Goal: Communication & Community: Answer question/provide support

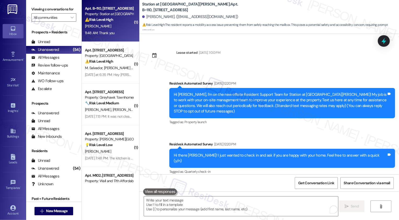
scroll to position [637, 0]
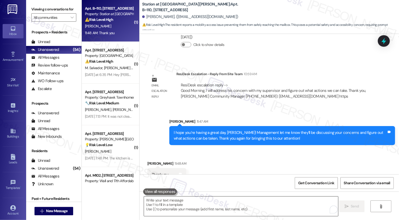
click at [208, 210] on textarea "To enrich screen reader interactions, please activate Accessibility in Grammarl…" at bounding box center [241, 207] width 194 height 20
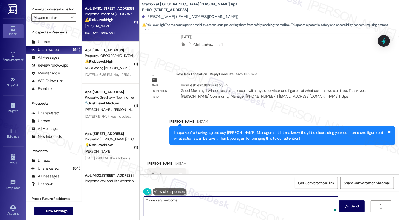
type textarea "You're very welcome!"
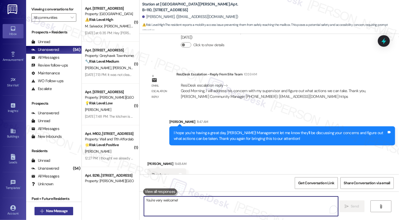
click at [55, 209] on span "New Message" at bounding box center [56, 210] width 21 height 5
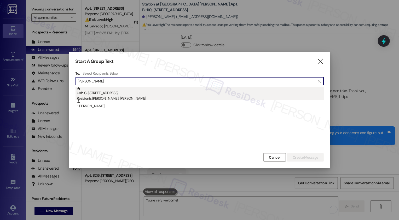
type input "daina"
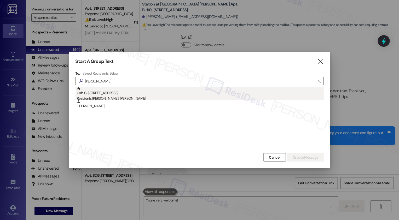
click at [122, 96] on div "Unit: C~209 - 2229 North 100 West Residents: Lucy Anderson, Daina Sharp" at bounding box center [200, 94] width 247 height 15
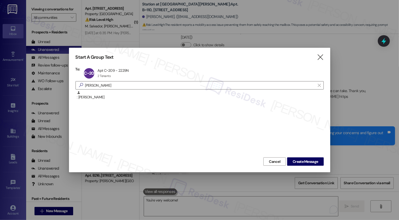
click at [310, 157] on div "Cancel Create Message" at bounding box center [199, 161] width 248 height 10
click at [305, 164] on span "Create Message" at bounding box center [304, 161] width 25 height 5
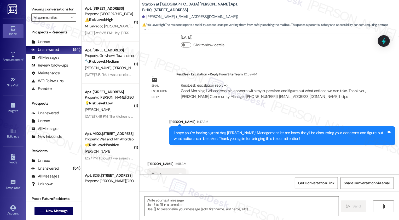
type textarea "Fetching suggested responses. Please feel free to read through the conversation…"
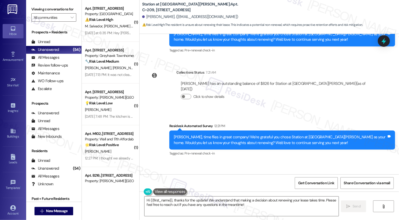
scroll to position [145, 0]
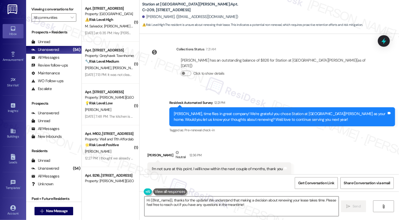
drag, startPoint x: 322, startPoint y: 199, endPoint x: 324, endPoint y: 206, distance: 7.6
click at [324, 206] on textarea "Hi {{first_name}}, thanks for the update! We understand that making a decision …" at bounding box center [241, 207] width 194 height 20
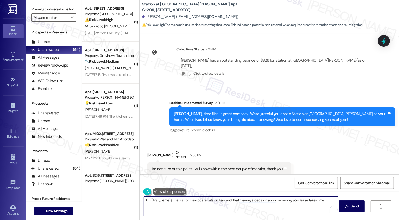
paste textarea "If you don't mind me asking, how has your experience been so far? Has the prope…"
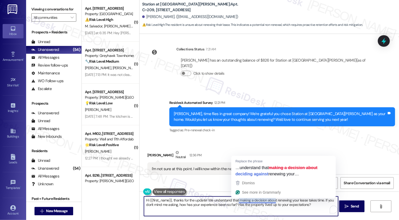
click at [261, 207] on textarea "Hi {{first_name}}, thanks for the update! We understand that making a decision …" at bounding box center [241, 207] width 194 height 20
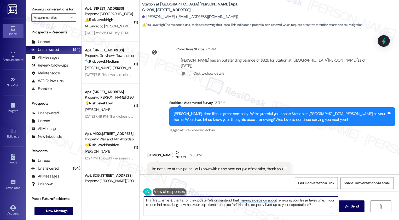
click at [261, 207] on textarea "Hi {{first_name}}, thanks for the update! We understand that making a decision …" at bounding box center [241, 207] width 194 height 20
type textarea "Hi {{first_name}}, thanks for the update! We understand that making a decision …"
click at [351, 206] on span "Send" at bounding box center [354, 206] width 8 height 5
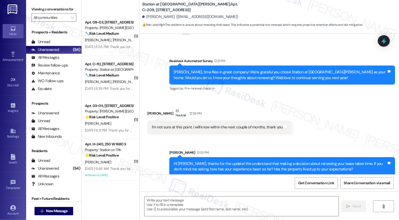
scroll to position [1321, 0]
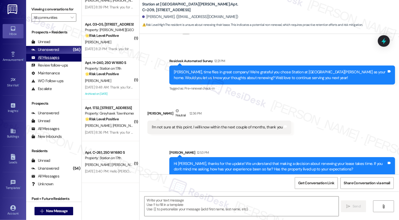
click at [51, 60] on div "All Messages" at bounding box center [45, 57] width 28 height 5
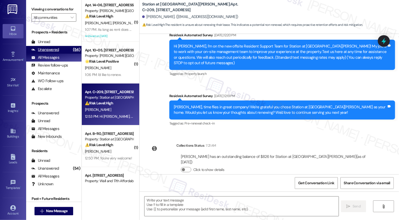
type textarea "Fetching suggested responses. Please feel free to read through the conversation…"
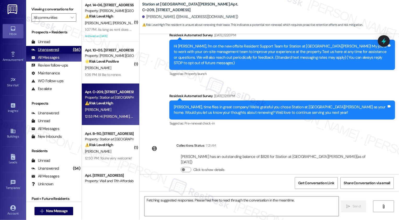
click at [66, 54] on div "Unanswered (54)" at bounding box center [53, 50] width 55 height 8
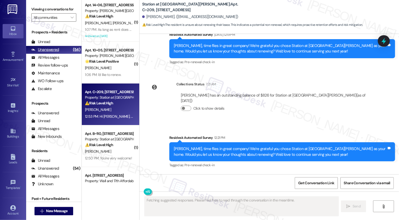
scroll to position [144, 0]
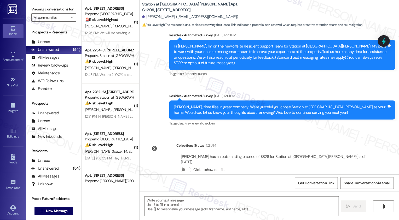
type textarea "Fetching suggested responses. Please feel free to read through the conversation…"
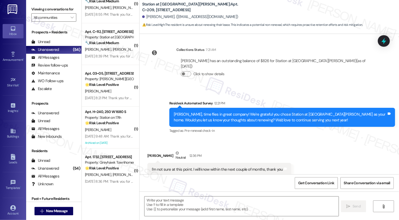
scroll to position [1321, 0]
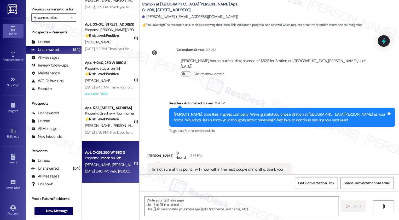
click at [106, 174] on div "Aug 18, 2025 at 3:40 PM: Hello Sarah, I was wondering if the main office still …" at bounding box center [186, 171] width 202 height 5
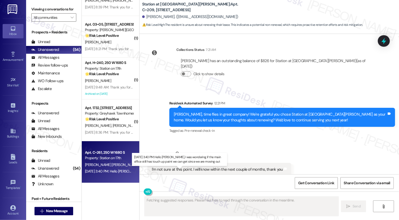
click at [106, 174] on div "Aug 18, 2025 at 3:40 PM: Hello Sarah, I was wondering if the main office still …" at bounding box center [186, 171] width 202 height 5
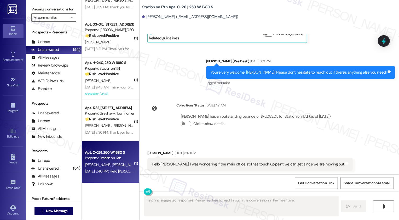
scroll to position [487, 0]
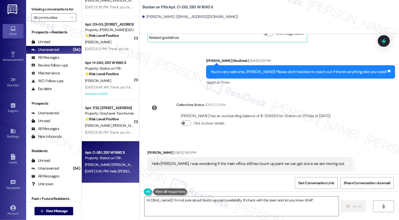
type textarea "Hi {{first_name}}! I'm not sure about touch-up paint availability. I'll check w…"
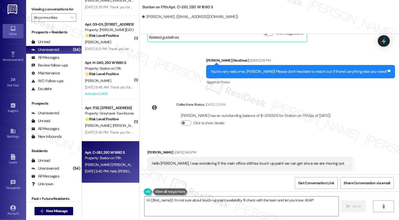
click at [111, 156] on div "Property: Station on 17th" at bounding box center [109, 157] width 48 height 5
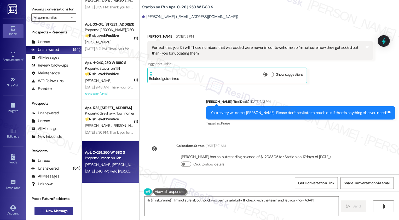
click at [64, 210] on span "New Message" at bounding box center [56, 210] width 21 height 5
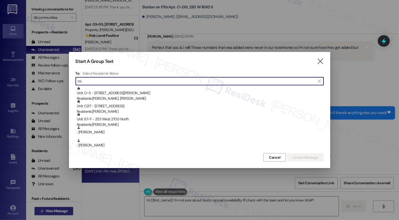
type input "m"
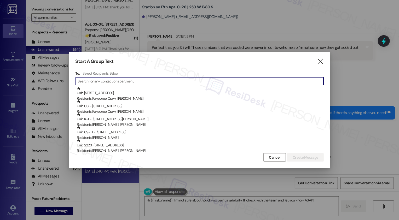
click at [361, 149] on div at bounding box center [199, 110] width 399 height 220
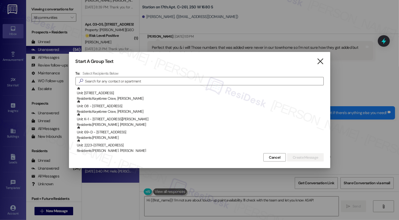
click at [321, 62] on icon "" at bounding box center [319, 61] width 7 height 5
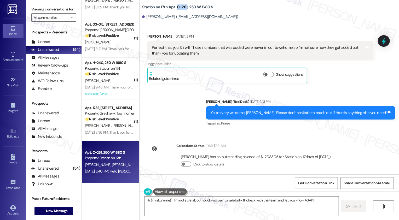
drag, startPoint x: 173, startPoint y: 7, endPoint x: 183, endPoint y: 7, distance: 9.4
click at [183, 8] on b "Station on 17th: Apt. C~261, 250 W 1680 S" at bounding box center [177, 6] width 71 height 5
copy b "C~261"
click at [199, 127] on div "Sent via SMS Sarah (ResiDesk) May 21, 2025 at 3:13 PM You're very welcome, Mist…" at bounding box center [268, 109] width 259 height 44
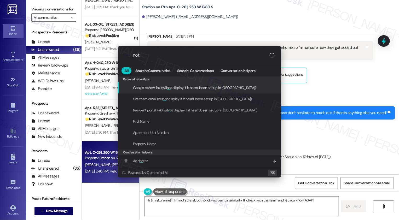
type input "note"
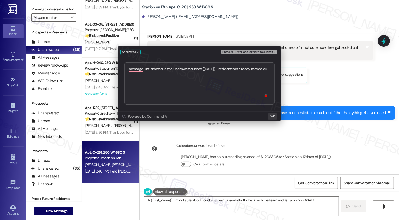
type textarea "message just showed in the Unanswered Inbox (09/2/25) - resident has already mo…"
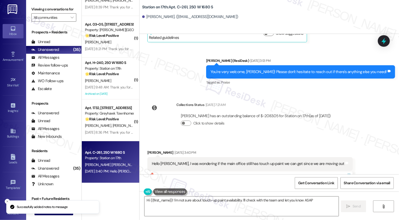
type textarea "Hi {{first_name}}! I'm not sure about touch-up paint availability. I'll check w…"
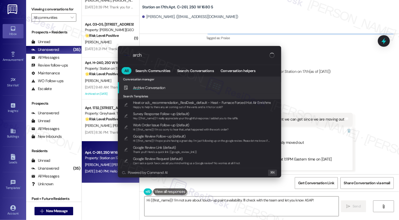
type input "archi"
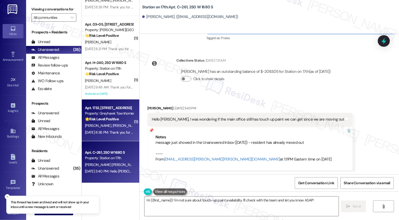
click at [98, 122] on div "🌟 Risk Level: Positive The resident responded positively to a check-in message,…" at bounding box center [109, 118] width 48 height 5
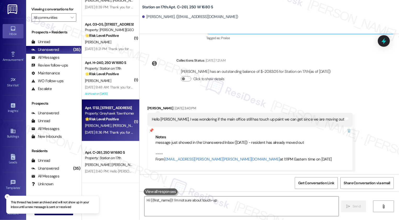
click at [98, 122] on div "🌟 Risk Level: Positive The resident responded positively to a check-in message,…" at bounding box center [109, 118] width 48 height 5
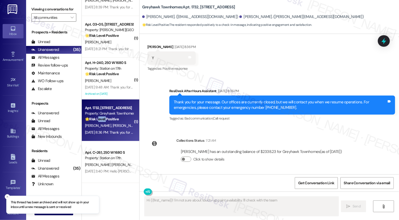
scroll to position [146, 0]
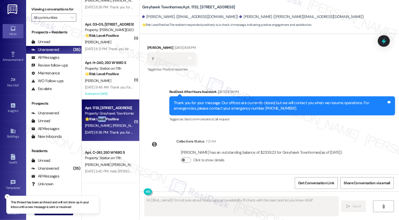
type textarea "Hi {{first_name}}! I'm not sure about touch-up paint availability. I'll check w…"
click at [98, 122] on div "🌟 Risk Level: Positive The resident responded positively to a check-in message,…" at bounding box center [109, 118] width 48 height 5
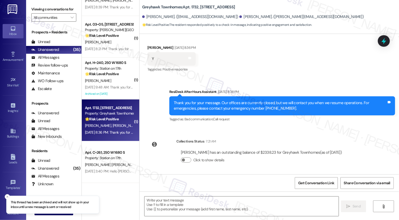
scroll to position [1279, 0]
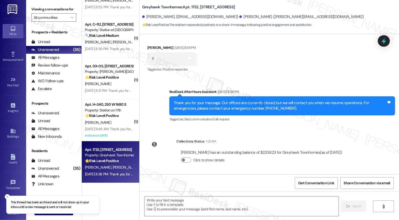
click at [98, 122] on div "( 1 ) Apt. B~210, 2229 North 100 West Property: Station at Park Meadows 🔧 Risk …" at bounding box center [110, 91] width 57 height 183
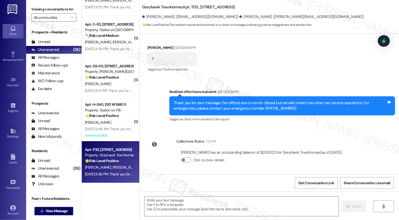
click at [99, 162] on strong "🌟 Risk Level: Positive" at bounding box center [102, 160] width 34 height 5
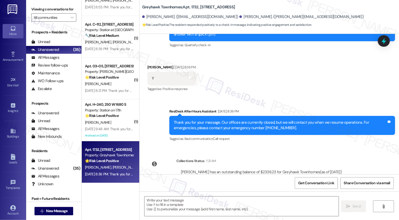
scroll to position [147, 0]
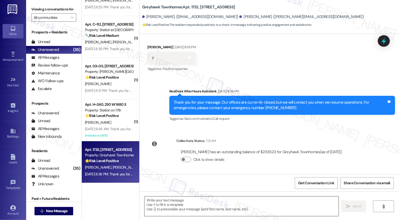
click at [196, 207] on textarea at bounding box center [241, 207] width 194 height 20
paste textarea "Hi {{first_name}}, it's nice to meet you! I'm so glad to hear you're happy with…"
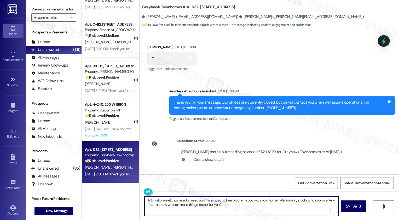
click at [149, 49] on div "Madison Jaramillo Aug 28, 2025 at 8:36 PM" at bounding box center [171, 47] width 48 height 7
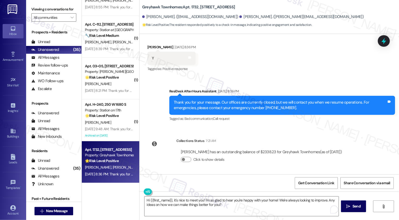
click at [149, 49] on div "Madison Jaramillo Aug 28, 2025 at 8:36 PM" at bounding box center [171, 47] width 48 height 7
copy div "Madison"
click at [163, 199] on textarea "Hi {{first_name}}, it's nice to meet you! I'm so glad to hear you're happy with…" at bounding box center [241, 207] width 194 height 20
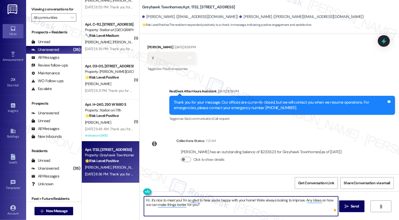
paste textarea "Madison"
type textarea "Hi Madison, it's nice to meet you! I'm so glad to hear you're happy with your h…"
click at [347, 202] on button " Send" at bounding box center [351, 206] width 25 height 12
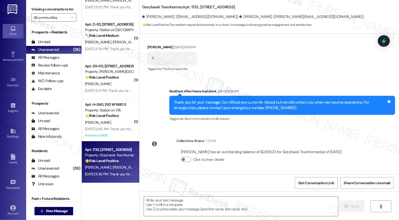
scroll to position [189, 0]
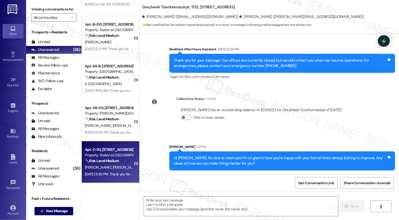
click at [119, 162] on div "🔧 Risk Level: Medium The resident reports wasps near the building and entering …" at bounding box center [109, 160] width 48 height 5
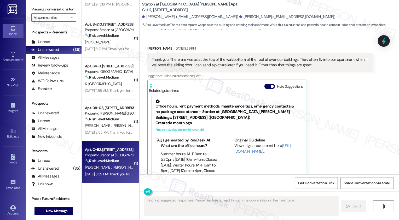
scroll to position [246, 0]
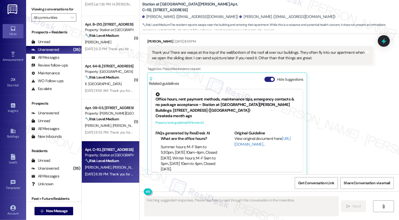
click at [265, 77] on button "Hide Suggestions" at bounding box center [269, 79] width 10 height 5
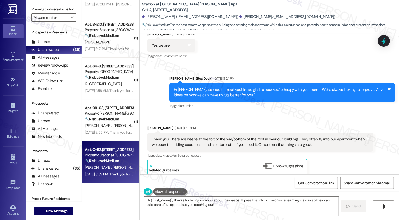
scroll to position [144, 0]
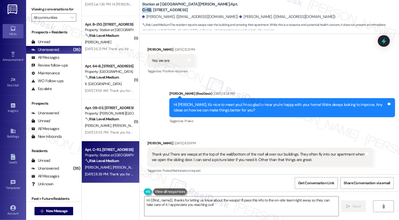
drag, startPoint x: 191, startPoint y: 7, endPoint x: 200, endPoint y: 7, distance: 8.6
click at [200, 7] on b "Station at Park Meadows: Apt. C~112, 2229 North 100 West" at bounding box center [194, 7] width 104 height 11
copy b "C~112"
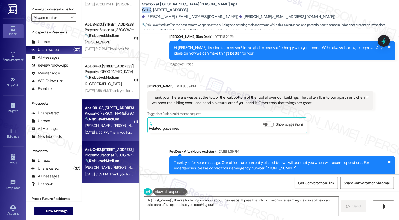
scroll to position [197, 0]
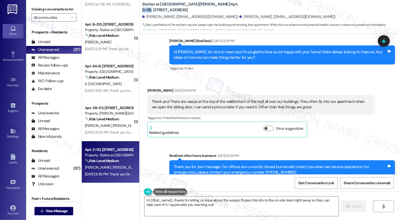
click at [149, 88] on div "Tyler Hopkin Aug 29, 2025 at 8:39 PM" at bounding box center [260, 91] width 226 height 7
copy div "Tyler"
click at [175, 203] on textarea "Hi {{first_name}}, thanks for letting us know about the wasps! I'll pass this i…" at bounding box center [241, 207] width 194 height 20
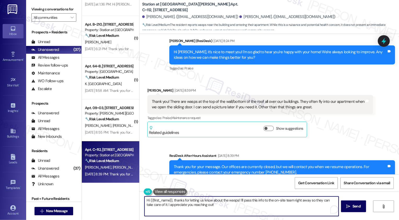
click at [163, 199] on textarea "Hi {{first_name}}, thanks for letting us know about the wasps! I'll pass this i…" at bounding box center [241, 207] width 194 height 20
paste textarea "Tyler"
drag, startPoint x: 250, startPoint y: 200, endPoint x: 266, endPoint y: 201, distance: 16.5
click at [266, 201] on textarea "Hi Tyler, thanks for letting us know about the wasps! I'll pass this info to th…" at bounding box center [241, 207] width 194 height 20
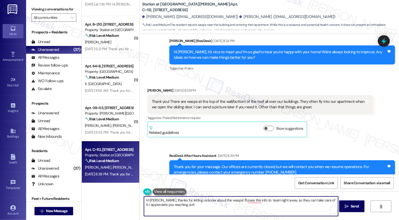
drag, startPoint x: 259, startPoint y: 200, endPoint x: 274, endPoint y: 200, distance: 14.9
click at [274, 200] on textarea "Hi Tyler, thanks for letting us know about the wasps! I'll pass this info to te…" at bounding box center [241, 207] width 194 height 20
drag, startPoint x: 275, startPoint y: 201, endPoint x: 258, endPoint y: 201, distance: 16.4
click at [258, 201] on textarea "Hi Tyler, thanks for letting us know about the wasps! I'll pass this info to te…" at bounding box center [241, 207] width 194 height 20
drag, startPoint x: 298, startPoint y: 200, endPoint x: 309, endPoint y: 208, distance: 13.7
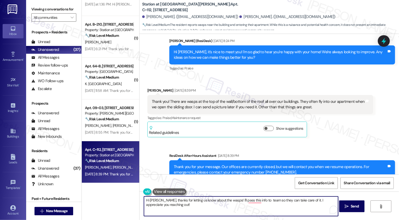
click at [309, 208] on textarea "Hi Tyler, thanks for letting us know about the wasps! I'll pass this info to te…" at bounding box center [241, 207] width 194 height 20
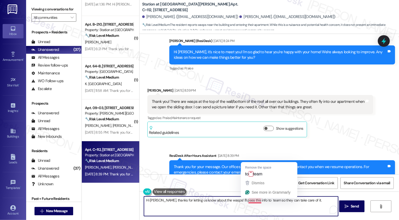
click at [248, 201] on textarea "Hi Tyler, thanks for letting us know about the wasps! I'll pass this info to te…" at bounding box center [241, 207] width 194 height 20
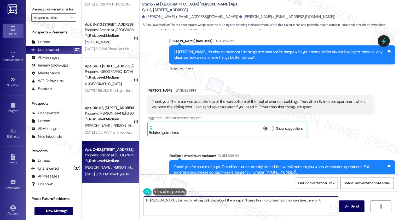
click at [304, 203] on textarea "Hi Tyler, thanks for letting us know about the wasps! I'll pass this info to te…" at bounding box center [241, 207] width 194 height 20
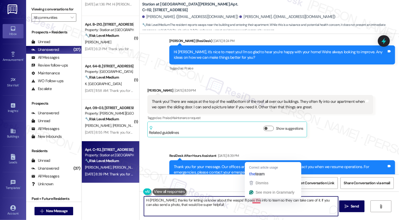
click at [254, 200] on textarea "Hi Tyler, thanks for letting us know about the wasps! I'll pass this info to te…" at bounding box center [241, 207] width 194 height 20
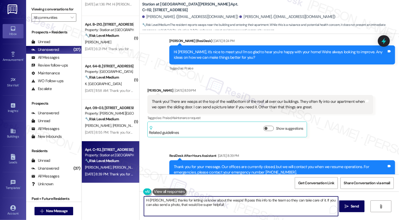
click at [211, 202] on textarea "Hi Tyler, thanks for letting us know about the wasps! I'll pass this info to th…" at bounding box center [241, 207] width 194 height 20
click at [246, 203] on textarea "Hi Tyler, thanks for letting us know about the wasps! I'll pass this info to th…" at bounding box center [241, 207] width 194 height 20
click at [263, 204] on textarea "Hi Tyler, thanks for letting us know about the wasps! I'll pass this info to th…" at bounding box center [241, 207] width 194 height 20
type textarea "Hi Tyler, thanks for letting us know about the wasps! I'll pass this info to th…"
click at [346, 207] on icon "" at bounding box center [346, 206] width 4 height 4
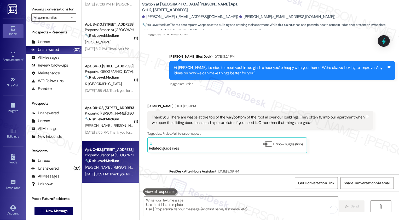
scroll to position [193, 0]
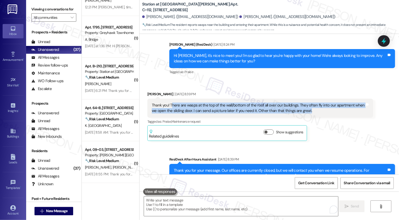
drag, startPoint x: 167, startPoint y: 99, endPoint x: 306, endPoint y: 102, distance: 138.9
click at [306, 103] on div "Thank you! There are wasps at the top of the wall/bottom of the roof all over o…" at bounding box center [258, 108] width 213 height 11
copy div "here are wasps at the top of the wall/bottom of the roof all over our buildings…"
click at [191, 104] on div "Thank you! There are wasps at the top of the wall/bottom of the roof all over o…" at bounding box center [258, 108] width 213 height 11
drag, startPoint x: 167, startPoint y: 98, endPoint x: 190, endPoint y: 103, distance: 23.8
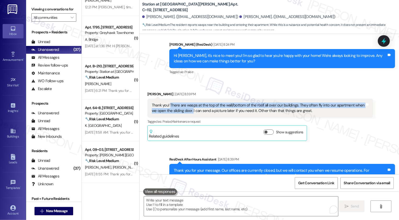
click at [190, 103] on div "Thank you! There are wasps at the top of the wall/bottom of the roof all over o…" at bounding box center [258, 108] width 213 height 11
copy div "There are wasps at the top of the wall/bottom of the roof all over our building…"
click at [182, 103] on div "Thank you! There are wasps at the top of the wall/bottom of the roof all over o…" at bounding box center [258, 108] width 213 height 11
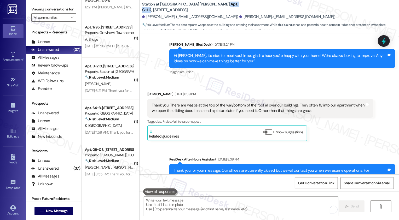
drag, startPoint x: 183, startPoint y: 7, endPoint x: 199, endPoint y: 6, distance: 16.5
click at [199, 6] on b "Station at Park Meadows: Apt. C~112, 2229 North 100 West" at bounding box center [194, 7] width 104 height 11
copy b "Apt. C~112"
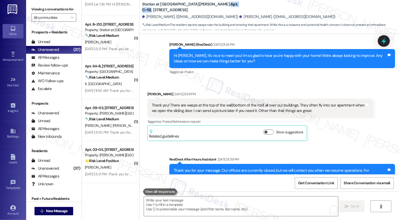
scroll to position [404, 0]
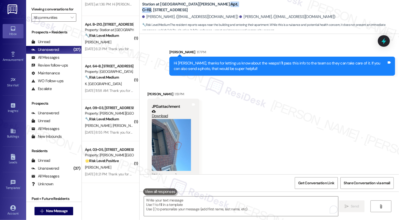
click at [259, 137] on div "Received via SMS Tyler Hopkin 1:19 PM JPG attachment Download (Click to zoom) T…" at bounding box center [268, 151] width 259 height 143
click at [159, 109] on link "Download" at bounding box center [171, 113] width 39 height 9
click at [246, 128] on div "Received via SMS Tyler Hopkin 1:19 PM JPG attachment Download (Click to zoom) T…" at bounding box center [268, 151] width 259 height 143
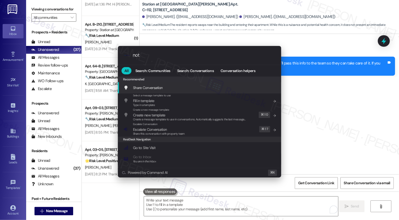
type input "note"
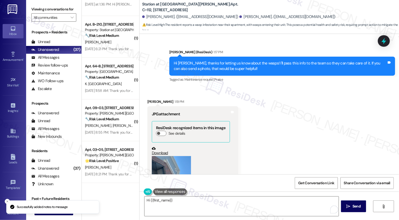
scroll to position [448, 0]
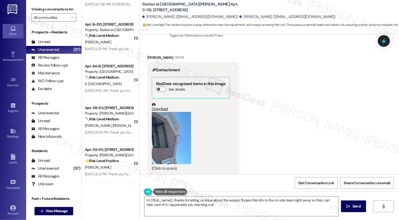
click at [258, 67] on div "Received via SMS Tyler Hopkin 1:19 PM JPG attachment ResiDesk recognized items …" at bounding box center [268, 151] width 259 height 217
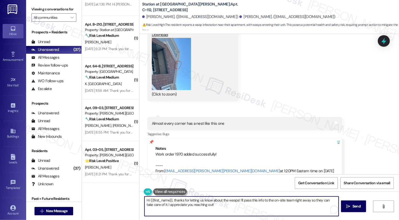
click at [211, 210] on textarea "Hi {{first_name}}, thanks for letting us know about the wasps! I'll pass this i…" at bounding box center [241, 207] width 194 height 20
drag, startPoint x: 172, startPoint y: 201, endPoint x: 142, endPoint y: 200, distance: 29.5
click at [144, 200] on textarea "Hi {{first_name}}, thanks for letting us know about the wasps! I'll pass this i…" at bounding box center [241, 207] width 194 height 20
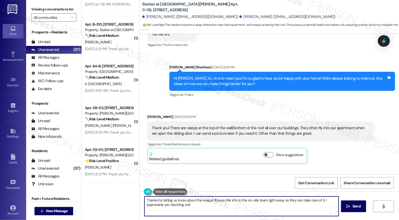
scroll to position [170, 0]
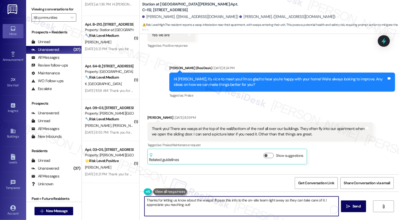
click at [216, 206] on textarea "Thanks for letting us know about the wasps! I'll pass this info to the on-site …" at bounding box center [241, 207] width 194 height 20
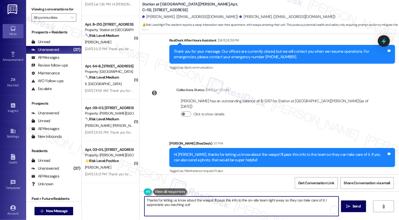
scroll to position [317, 0]
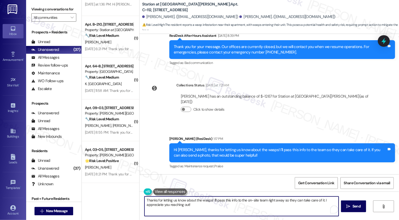
drag, startPoint x: 143, startPoint y: 200, endPoint x: 241, endPoint y: 201, distance: 98.4
click at [241, 201] on textarea "Thanks for letting us know about the wasps! I'll pass this info to the on-site …" at bounding box center [241, 207] width 194 height 20
type textarea "Got it. Thank you again for bringing this to our attention!"
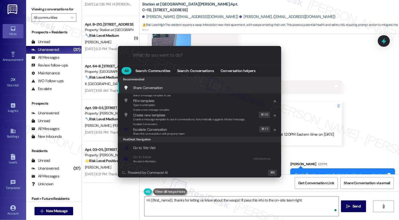
type textarea "Hi {{first_name}}, thanks for letting us know about the wasps! I'll pass this i…"
type input "escal"
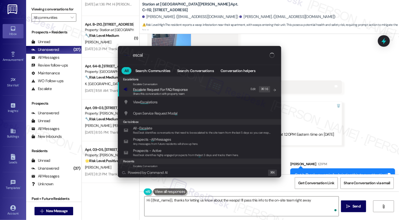
type textarea "Hi {{first_name}}, thanks for letting us know about the wasps! I'll pass this i…"
type input "escalat"
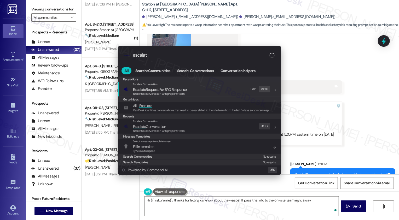
type textarea "Hi {{first_name}}, thanks for letting us know about the wasps! I'll pass this i…"
type input "escalate"
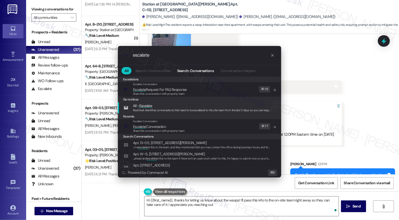
type textarea "Hi {{first_name}}, thanks for letting us know about the wasps! I'll pass this i…"
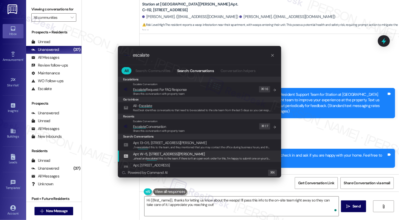
scroll to position [559, 0]
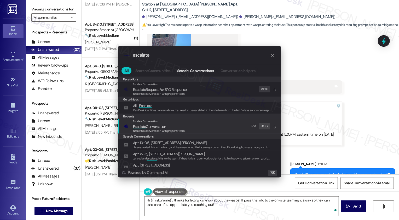
type input "escalate"
click at [179, 123] on div "Escalate Conversation" at bounding box center [159, 121] width 52 height 4
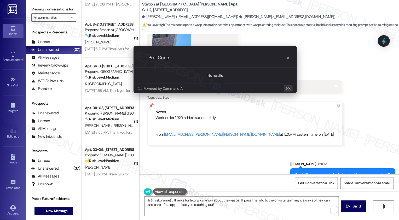
type input "Pest Contro"
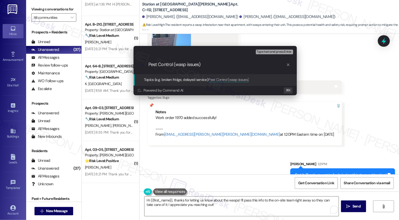
paste input "Work order 1970"
type input "Pest Control (wasp issues) Work order 1970 submitted by ResiDesk"
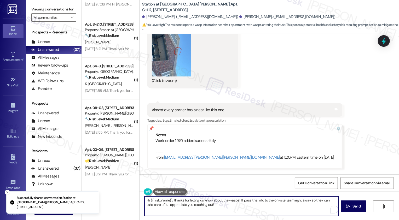
scroll to position [522, 0]
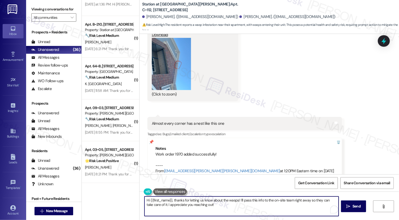
click at [321, 68] on div "Received via SMS Tyler Hopkin 1:19 PM JPG attachment ResiDesk recognized items …" at bounding box center [268, 77] width 259 height 217
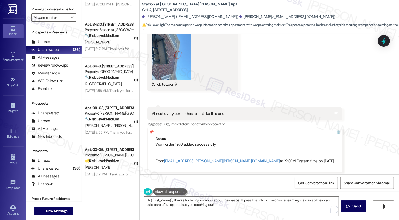
scroll to position [566, 0]
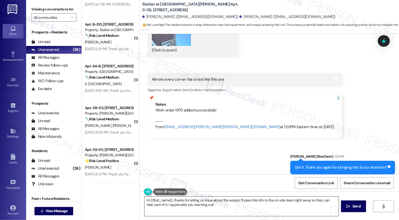
click at [183, 208] on textarea "Hi {{first_name}}, thanks for letting us know about the wasps! I'll pass this i…" at bounding box center [241, 207] width 194 height 20
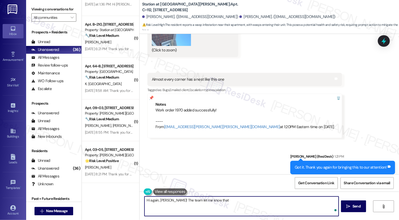
paste textarea "actively working to get rid of the wasps. We thought we had taken care of them …"
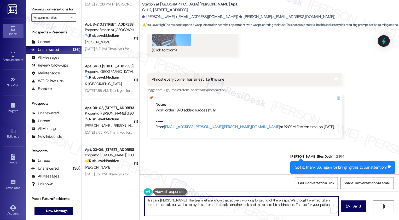
click at [206, 202] on textarea "Hi again, Tyler! The team let me know that actively working to get rid of the w…" at bounding box center [241, 207] width 194 height 20
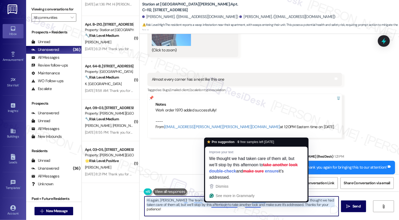
click at [268, 209] on textarea "Hi again, Tyler! The team let me know that they are actively working to get rid…" at bounding box center [241, 207] width 194 height 20
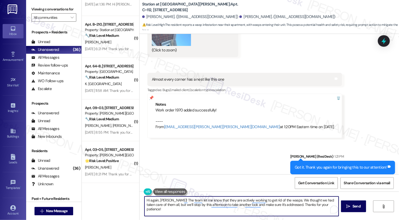
click at [282, 200] on textarea "Hi again, Tyler! The team let me know that they are actively working to get rid…" at bounding box center [241, 207] width 194 height 20
click at [304, 200] on textarea "Hi again, Tyler! The team let me know that they are actively working to get rid…" at bounding box center [241, 207] width 194 height 20
click at [166, 205] on textarea "Hi again, Tyler! The team let me know that they are actively working to get rid…" at bounding box center [241, 207] width 194 height 20
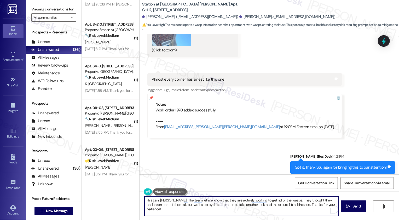
click at [166, 205] on textarea "Hi again, Tyler! The team let me know that they are actively working to get rid…" at bounding box center [241, 207] width 194 height 20
click at [148, 202] on textarea "Hi again, Tyler! The team let me know that they are actively working to get rid…" at bounding box center [241, 207] width 194 height 20
click at [281, 201] on textarea "Hi again, Tyler! The team let me know that they are actively working to get rid…" at bounding box center [241, 207] width 194 height 20
click at [294, 209] on textarea "Hi again, Tyler! The team let me know that they are actively working to get rid…" at bounding box center [241, 207] width 194 height 20
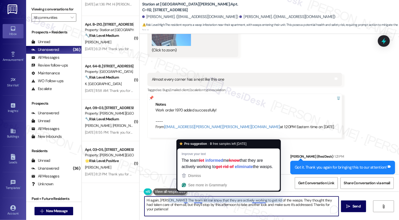
click at [219, 206] on textarea "Hi again, Tyler! The team let me know that they are actively working to get rid…" at bounding box center [241, 207] width 194 height 20
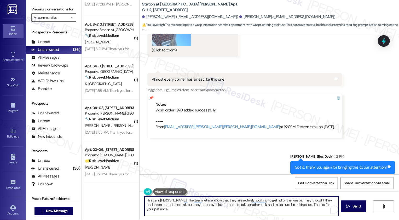
click at [239, 203] on textarea "Hi again, Tyler! The team let me know that they are actively working to get rid…" at bounding box center [241, 207] width 194 height 20
click at [299, 210] on textarea "Hi again, Tyler! The team let me know that they are actively working to get rid…" at bounding box center [241, 207] width 194 height 20
type textarea "Hi again, Tyler! The team let me know that they are actively working to get rid…"
click at [348, 205] on icon "" at bounding box center [348, 206] width 4 height 4
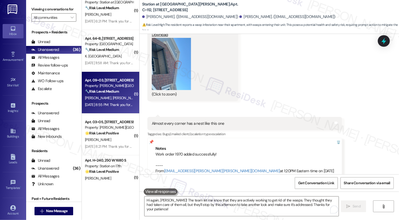
scroll to position [1321, 0]
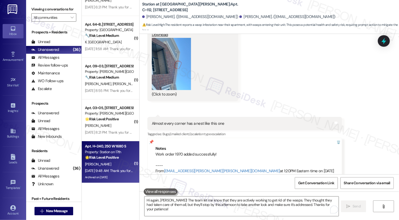
click at [110, 160] on div "Apt. H~240, 250 W 1680 S Property: Station on 17th 🌟 Risk Level: Positive The r…" at bounding box center [108, 152] width 49 height 18
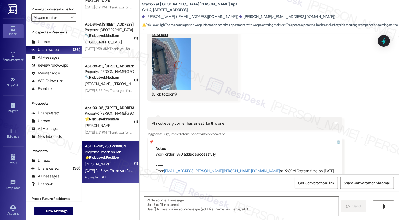
click at [110, 160] on div "Apt. H~240, 250 W 1680 S Property: Station on 17th 🌟 Risk Level: Positive The r…" at bounding box center [108, 152] width 49 height 18
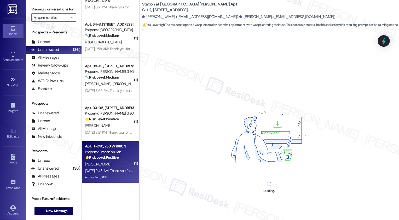
click at [110, 160] on div "Apt. H~240, 250 W 1680 S Property: Station on 17th 🌟 Risk Level: Positive The r…" at bounding box center [108, 152] width 49 height 18
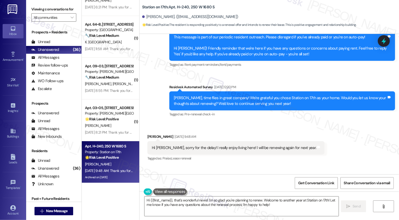
scroll to position [694, 0]
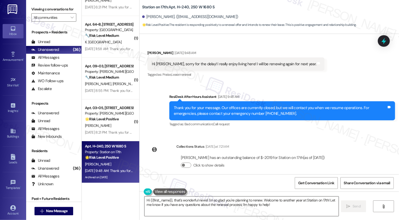
click at [272, 204] on textarea "Hi {{first_name}}, that's wonderful news! I'm so glad you're planning to renew.…" at bounding box center [241, 207] width 194 height 20
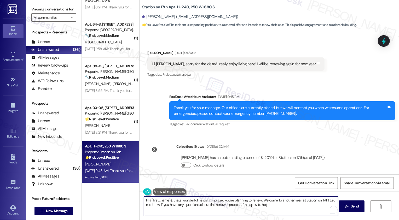
drag, startPoint x: 261, startPoint y: 200, endPoint x: 273, endPoint y: 213, distance: 18.1
click at [273, 213] on textarea "Hi {{first_name}}, that's wonderful news! I'm so glad you're planning to renew.…" at bounding box center [241, 207] width 194 height 20
drag, startPoint x: 259, startPoint y: 200, endPoint x: 320, endPoint y: 200, distance: 60.6
click at [318, 200] on textarea "Hi {{first_name}}, that's wonderful news! I'm so glad you're planning to renew.…" at bounding box center [241, 207] width 194 height 20
click at [263, 203] on textarea "Hi {{first_name}}, that's wonderful news! I'm so glad you're planning to renew." at bounding box center [241, 207] width 194 height 20
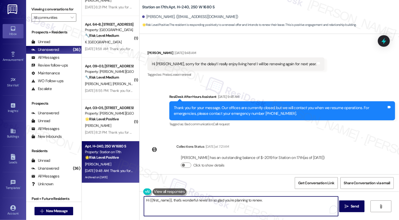
paste textarea "If you haven't had a chance to leave us a review on Google yet, we would be so …"
type textarea "Hi {{first_name}}, that's wonderful news! I'm so glad you're planning to renew.…"
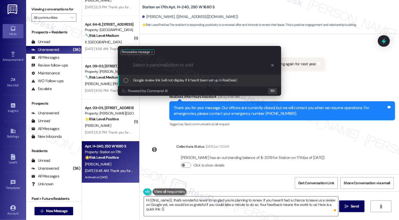
type input "g"
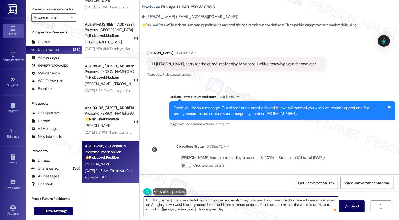
type textarea "Hi {{first_name}}, that's wonderful news! I'm so glad you're planning to renew.…"
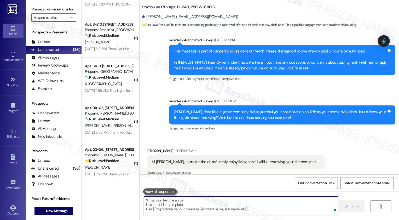
scroll to position [741, 0]
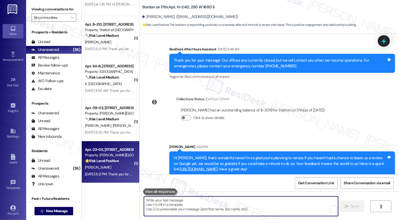
click at [101, 164] on div "Apt. 03~05, 3931 East Cardon Lane Property: Porter Ranch Townhomes 🌟 Risk Level…" at bounding box center [108, 155] width 49 height 18
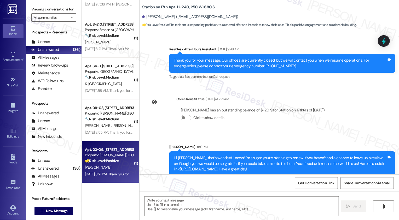
click at [101, 164] on div "Apt. 03~05, 3931 East Cardon Lane Property: Porter Ranch Townhomes 🌟 Risk Level…" at bounding box center [108, 155] width 49 height 18
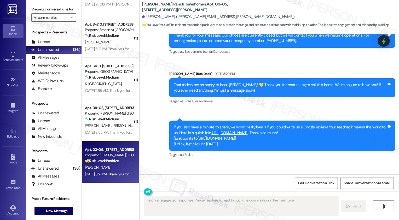
scroll to position [289, 0]
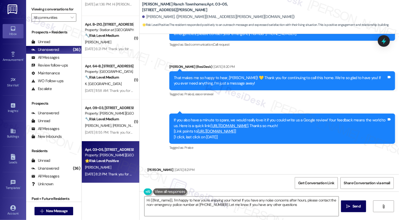
type textarea "Hi {{first_name}}, I'm happy to hear you're enjoying your home! If you have any…"
click at [235, 129] on link "https://search.google.com/local/writereview?placeid=ChIJeVnlFnp7TYcRpZQfZ3kN9D8" at bounding box center [216, 131] width 38 height 5
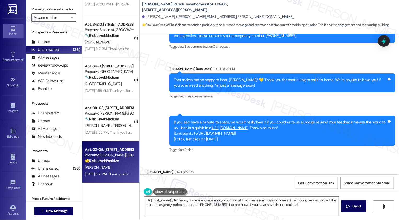
scroll to position [284, 0]
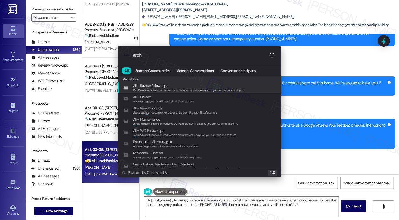
type input "archi"
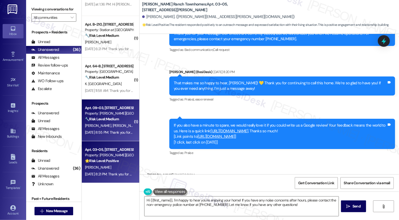
click at [107, 105] on div "Apt. 09~03, 3931 East Cardon Lane" at bounding box center [109, 107] width 48 height 5
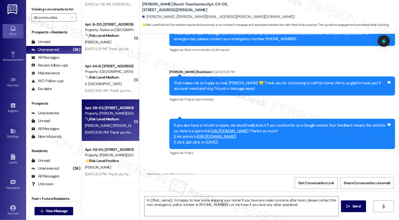
click at [107, 105] on div "Apt. 09~03, 3931 East Cardon Lane" at bounding box center [109, 107] width 48 height 5
type textarea "Fetching suggested responses. Please feel free to read through the conversation…"
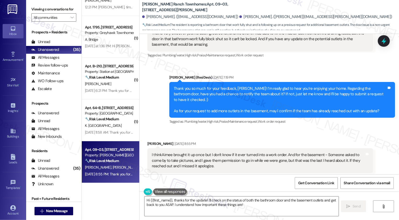
scroll to position [579, 0]
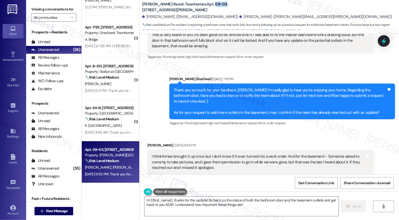
drag, startPoint x: 192, startPoint y: 4, endPoint x: 204, endPoint y: 4, distance: 11.5
click at [204, 4] on b "Porter Ranch Townhomes: Apt. 09~03, 3931 East Cardon Lane" at bounding box center [194, 7] width 104 height 11
copy b "09~03"
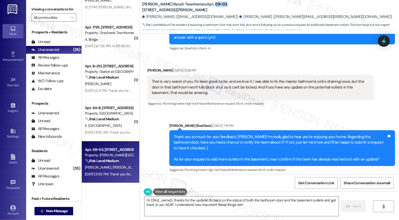
scroll to position [533, 0]
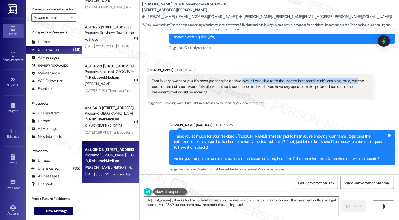
drag, startPoint x: 350, startPoint y: 75, endPoint x: 237, endPoint y: 77, distance: 113.3
click at [237, 78] on div "That is very sweet of you. It's been great so far, and we love it. I was able t…" at bounding box center [258, 86] width 213 height 17
drag, startPoint x: 247, startPoint y: 75, endPoint x: 251, endPoint y: 81, distance: 7.6
click at [251, 81] on div "That is very sweet of you. It's been great so far, and we love it. I was able t…" at bounding box center [258, 86] width 213 height 17
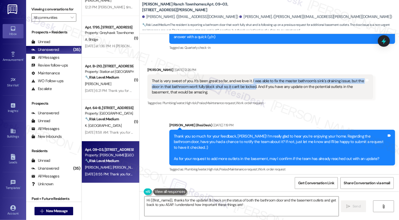
copy div "I was able to fix the master bathroom's sink's draining issue, but the door in …"
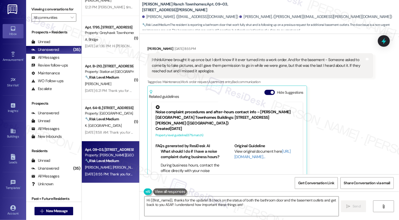
scroll to position [633, 0]
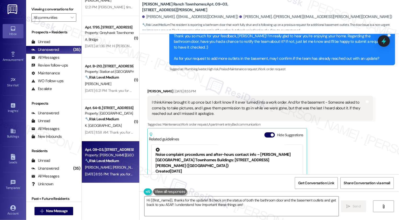
click at [194, 4] on b "Porter Ranch Townhomes: Apt. 09~03, 3931 East Cardon Lane" at bounding box center [194, 7] width 104 height 11
drag, startPoint x: 192, startPoint y: 4, endPoint x: 203, endPoint y: 4, distance: 11.0
click at [203, 4] on b "Porter Ranch Townhomes: Apt. 09~03, 3931 East Cardon Lane" at bounding box center [194, 7] width 104 height 11
copy b "09~03"
click at [183, 202] on textarea "Hi {{first_name}}, thanks for the update! I'll check on the status of both the …" at bounding box center [241, 207] width 194 height 20
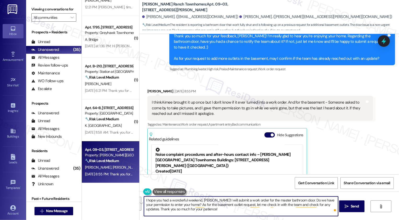
paste textarea "’ll go ahead and submit a work order for the master bathroom door—may I confirm…"
click at [210, 206] on textarea "I hope you had a wonderful weekend, David! I’ll go ahead and submit a work orde…" at bounding box center [241, 207] width 194 height 20
click at [213, 210] on textarea "I hope you had a wonderful weekend, David! I’ll go ahead and submit a work orde…" at bounding box center [241, 207] width 194 height 20
click at [315, 200] on textarea "I hope you had a wonderful weekend, David! I’ll go ahead and submit a work orde…" at bounding box center [241, 207] width 194 height 20
click at [208, 208] on textarea "I hope you had a wonderful weekend, David! I’ll go ahead and submit a work orde…" at bounding box center [241, 207] width 194 height 20
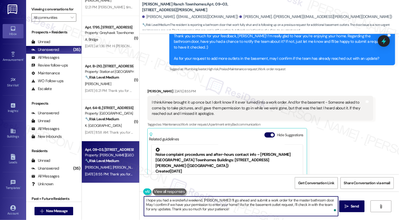
click at [216, 211] on textarea "I hope you had a wonderful weekend, David! I’ll go ahead and submit a work orde…" at bounding box center [241, 207] width 194 height 20
type textarea "I hope you had a wonderful weekend, David! I’ll go ahead and submit a work orde…"
click at [353, 210] on button " Send" at bounding box center [351, 206] width 25 height 12
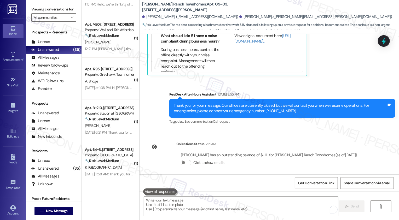
scroll to position [828, 0]
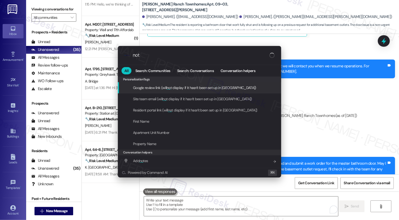
type input "note"
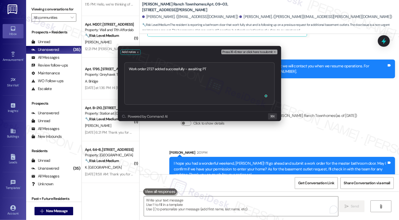
type textarea "Work order 2727 added successfully - awaiting PTE"
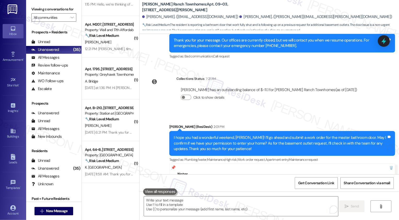
scroll to position [880, 0]
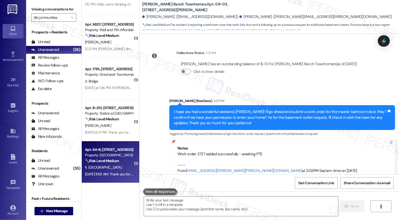
click at [107, 180] on div "Apt. 64~B, 255 West 2700 North Property: The Cove at Pleasant View 🔧 Risk Level…" at bounding box center [110, 162] width 57 height 42
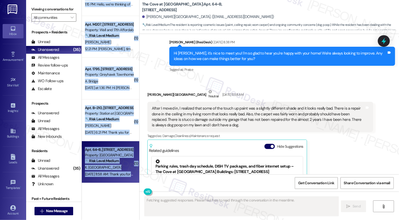
scroll to position [307, 0]
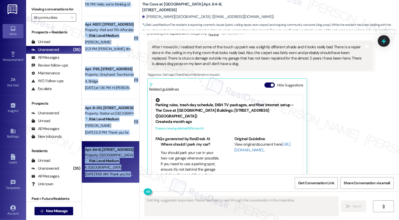
click at [324, 116] on div "Kari Birmingham Neutral Aug 31, 2025 at 11:58 AM After I moved in, I realized t…" at bounding box center [260, 105] width 226 height 154
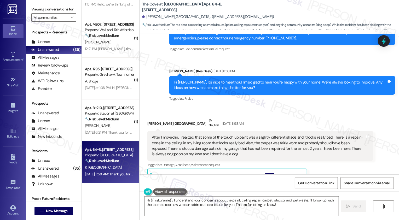
scroll to position [222, 0]
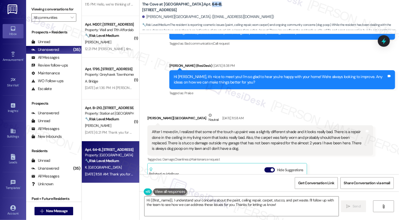
drag, startPoint x: 193, startPoint y: 7, endPoint x: 203, endPoint y: 7, distance: 9.1
click at [203, 7] on b "The Cove at Pleasant View: Apt. 64~B, 255 West 2700 North" at bounding box center [194, 7] width 104 height 11
copy b "64~B"
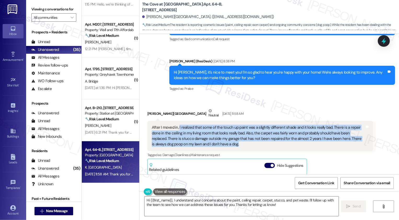
drag, startPoint x: 175, startPoint y: 116, endPoint x: 320, endPoint y: 131, distance: 146.0
click at [320, 131] on div "After I moved in, I realized that some of the touch up paint was a slightly dif…" at bounding box center [258, 136] width 213 height 22
copy div "I realized that some of the touch up paint was a slightly different shade and i…"
click at [183, 205] on textarea "Hi {{first_name}}, I understand your concerns about the paint, ceiling repair, …" at bounding box center [241, 207] width 194 height 20
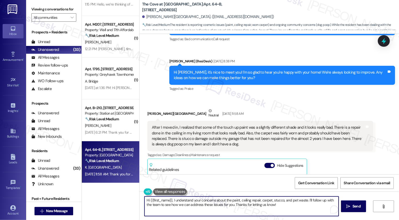
click at [213, 207] on textarea "Hi {{first_name}}, I understand your concerns about the paint, ceiling repair, …" at bounding box center [241, 207] width 194 height 20
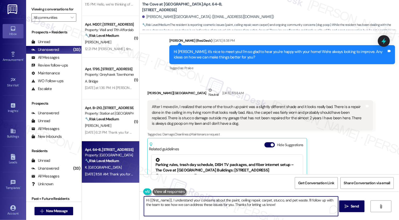
scroll to position [254, 0]
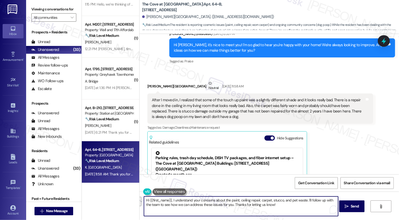
paste textarea "[Resident’s Name], thanks for letting me know about these. Just a couple of qui…"
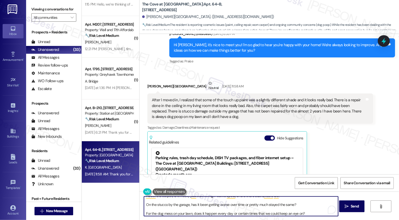
scroll to position [0, 0]
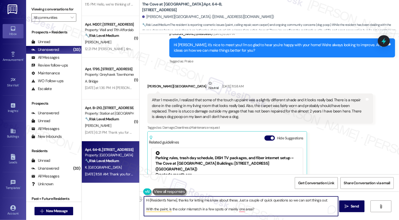
drag, startPoint x: 176, startPoint y: 200, endPoint x: 126, endPoint y: 204, distance: 50.5
click at [126, 204] on div "( 1 ) Apt. 91, 555 South 100 East Property: Smithfield Station Townhomes 🌟 Risk…" at bounding box center [240, 110] width 317 height 220
click at [186, 205] on textarea "Hi [Resident’s Name], thanks for letting me know about these. Just a couple of …" at bounding box center [241, 207] width 194 height 20
drag, startPoint x: 176, startPoint y: 200, endPoint x: 138, endPoint y: 201, distance: 38.1
click at [141, 201] on div "Hi [Resident’s Name], thanks for letting me know about these. Just a couple of …" at bounding box center [238, 206] width 194 height 20
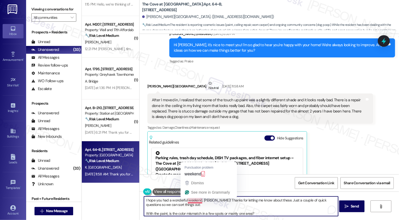
click at [205, 204] on textarea "I hope you had a wonderful weekend, Kari! Thanks for letting me know about thes…" at bounding box center [241, 207] width 194 height 20
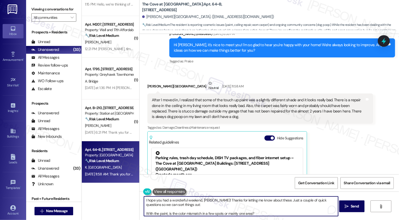
click at [227, 205] on textarea "I hope you had a wonderful weekend, Kari! Thanks for letting me know about thes…" at bounding box center [241, 207] width 194 height 20
drag, startPoint x: 321, startPoint y: 201, endPoint x: 323, endPoint y: 204, distance: 3.5
click at [323, 204] on textarea "I hope you had a wonderful weekend, Kari! Thanks for letting me know about thes…" at bounding box center [241, 207] width 194 height 20
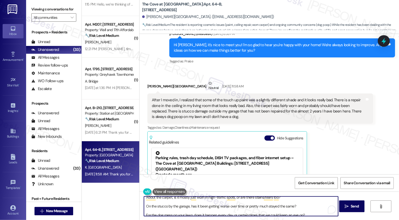
drag, startPoint x: 143, startPoint y: 205, endPoint x: 288, endPoint y: 209, distance: 145.0
click at [288, 210] on textarea "I hope you had a wonderful weekend, Kari! Thanks for letting me know about thes…" at bounding box center [241, 207] width 194 height 20
click at [267, 209] on textarea "I hope you had a wonderful weekend, Kari! Thanks for letting me know about thes…" at bounding box center [241, 207] width 194 height 20
click at [254, 209] on textarea "I hope you had a wonderful weekend, Kari! Thanks for letting me know about thes…" at bounding box center [241, 207] width 194 height 20
drag, startPoint x: 143, startPoint y: 205, endPoint x: 301, endPoint y: 206, distance: 158.2
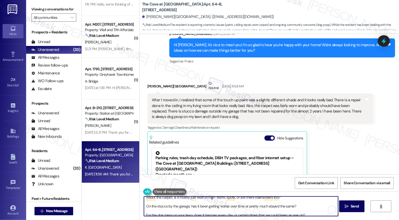
click at [301, 206] on textarea "I hope you had a wonderful weekend, Kari! Thanks for letting me know about thes…" at bounding box center [241, 207] width 194 height 20
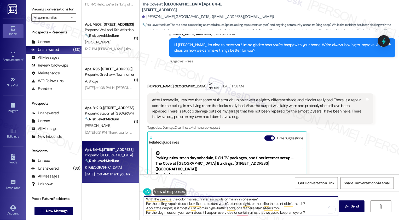
drag, startPoint x: 305, startPoint y: 214, endPoint x: 137, endPoint y: 213, distance: 167.8
click at [139, 213] on div "I hope you had a wonderful weekend, Kari! Thanks for letting me know about thes…" at bounding box center [268, 211] width 259 height 39
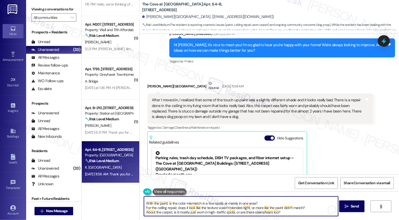
type textarea "I hope you had a wonderful weekend, Kari! Thanks for letting me know about thes…"
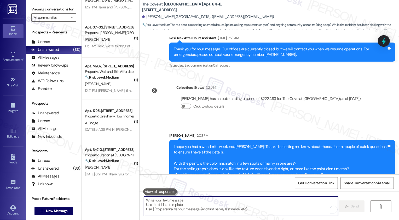
click at [263, 203] on textarea "To enrich screen reader interactions, please activate Accessibility in Grammarl…" at bounding box center [241, 207] width 194 height 20
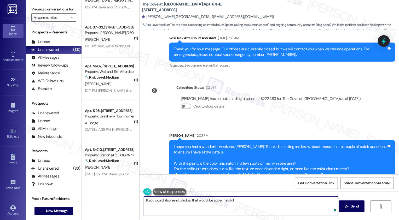
type textarea "If you could also send photos, that would be super helpful!"
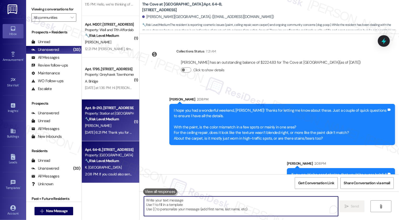
click at [110, 119] on strong "🔧 Risk Level: Medium" at bounding box center [102, 119] width 34 height 5
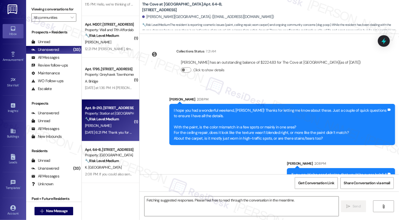
click at [110, 119] on strong "🔧 Risk Level: Medium" at bounding box center [102, 119] width 34 height 5
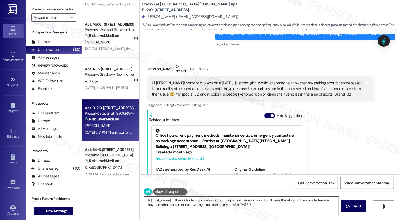
click at [182, 203] on textarea "Hi {{first_name}}! Thanks for letting us know about the parking issues in spot …" at bounding box center [241, 207] width 194 height 20
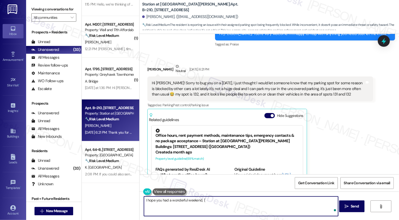
type textarea "I hope you had a wonderful weekend, {{"
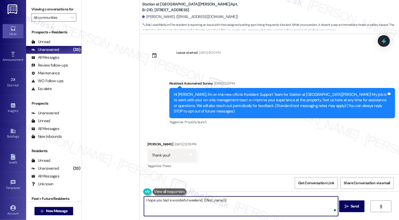
scroll to position [166, 0]
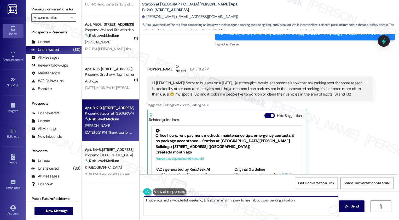
click at [226, 201] on textarea "I hope you had a wonderful weekend, {{first_name}}! I'm sorry to hear about you…" at bounding box center [241, 207] width 194 height 20
click at [300, 202] on textarea "I hope you had a wonderful weekend, {{first_name}}! I'm so sorry to hear about …" at bounding box center [241, 207] width 194 height 20
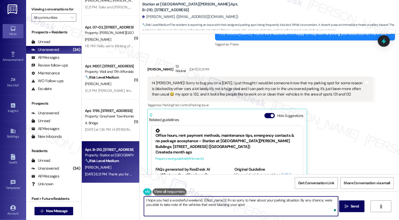
type textarea "I hope you had a wonderful weekend, {{first_name}}! I'm so sorry to hear about …"
click at [280, 206] on textarea "I hope you had a wonderful weekend, {{first_name}}! I'm so sorry to hear about …" at bounding box center [241, 207] width 194 height 20
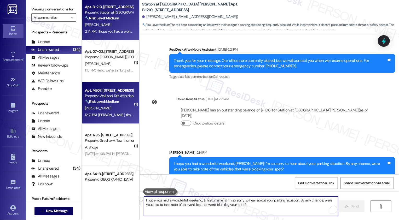
scroll to position [1237, 0]
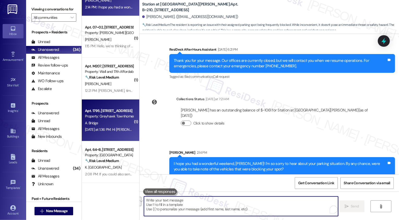
click at [108, 135] on div "Apt. 1795, 3310 North 1750 East Property: Greyhawk Townhomes A. Bridge Yesterda…" at bounding box center [110, 120] width 57 height 42
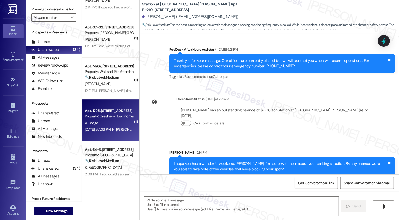
click at [108, 135] on div "Apt. 1795, 3310 North 1750 East Property: Greyhawk Townhomes A. Bridge Yesterda…" at bounding box center [110, 120] width 57 height 42
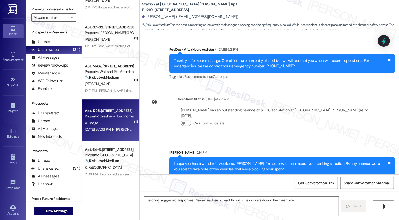
scroll to position [0, 0]
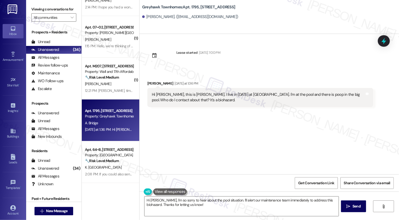
click at [148, 84] on div "Amy Bridge Yesterday at 1:36 PM" at bounding box center [260, 84] width 226 height 7
copy div "Amy"
click at [202, 202] on textarea "Hi Amy, I'm so sorry to hear about the pool situation. I'll alert our maintenan…" at bounding box center [241, 207] width 194 height 20
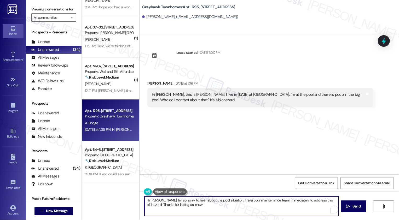
click at [155, 201] on textarea "Hi Amy, I'm so sorry to hear about the pool situation. I'll alert our maintenan…" at bounding box center [241, 207] width 194 height 20
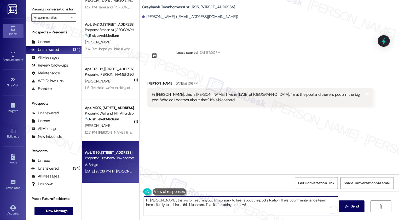
click at [271, 206] on textarea "Hi Amy, thanks for reaching out! I'm so sorry to hear about the pool situation.…" at bounding box center [241, 207] width 194 height 20
drag, startPoint x: 258, startPoint y: 200, endPoint x: 265, endPoint y: 208, distance: 10.5
click at [265, 208] on textarea "Hi Amy, thanks for reaching out! I'm so sorry to hear about the pool situation.…" at bounding box center [241, 207] width 194 height 20
click at [148, 205] on textarea "Hi Amy, thanks for reaching out! I'm so sorry to hear about the pool situation.…" at bounding box center [241, 207] width 194 height 20
type textarea "Hi Amy, thanks for reaching out! I'm so sorry to hear about the pool situation.…"
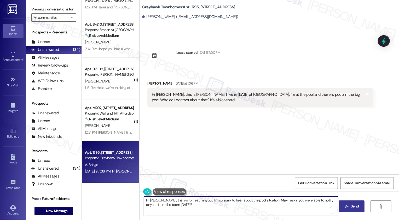
click at [349, 208] on span "Send" at bounding box center [354, 206] width 10 height 5
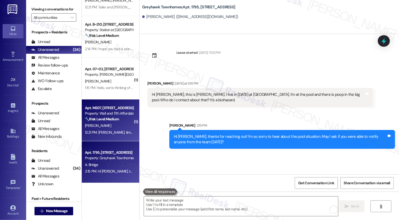
click at [106, 125] on div "[PERSON_NAME]" at bounding box center [108, 125] width 49 height 7
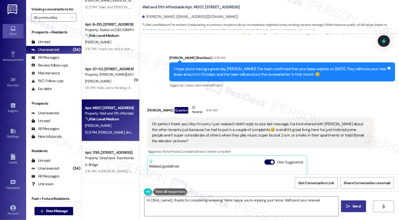
scroll to position [521, 0]
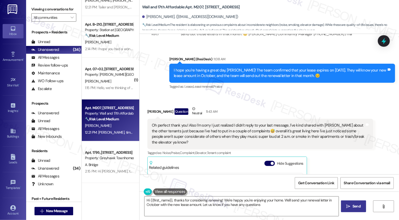
type textarea "Hi {{first_name}}, thanks for considering renewing! We're happy you're enjoying…"
click at [213, 123] on div "Oh perfect thank you! Also I'm sorry I just realized I didn't reply to your las…" at bounding box center [258, 134] width 213 height 22
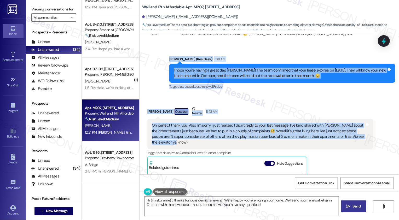
drag, startPoint x: 166, startPoint y: 47, endPoint x: 355, endPoint y: 129, distance: 206.2
click at [355, 129] on div "Lease started Jun 30, 2025 at 8:00 PM Survey, sent via SMS Residesk Automated S…" at bounding box center [268, 104] width 259 height 140
copy div "Sarah (ResiDesk) 11:38 AM I hope you're having a great day, Olivia! The team co…"
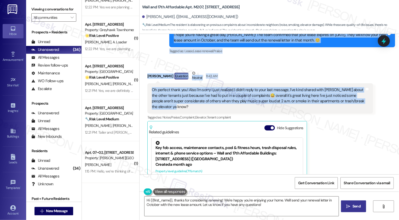
scroll to position [579, 0]
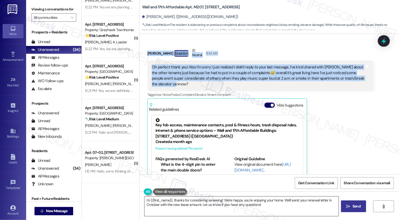
click at [210, 204] on textarea "Hi {{first_name}}, thanks for considering renewing! We're happy you're enjoying…" at bounding box center [241, 207] width 194 height 20
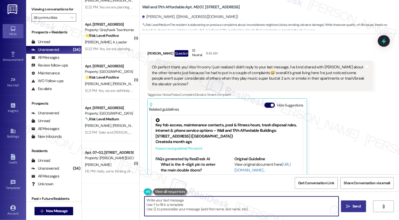
paste textarea "Hi Olivia, no worries at all! Thanks for sharing that with me. I totally get ho…"
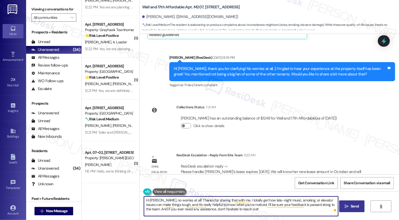
scroll to position [388, 0]
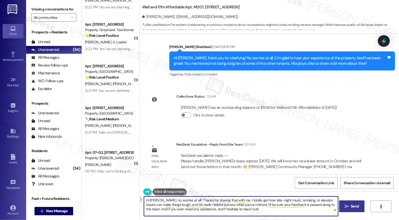
drag, startPoint x: 180, startPoint y: 200, endPoint x: 156, endPoint y: 200, distance: 23.2
click at [156, 200] on textarea "Hi Olivia, no worries at all! Thanks for sharing that with me. I totally get ho…" at bounding box center [241, 207] width 194 height 20
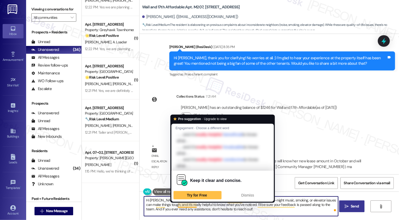
click at [168, 204] on textarea "Hi Olivia, that's okay! Thanks for sharing that with me. I totally get how late…" at bounding box center [241, 207] width 194 height 20
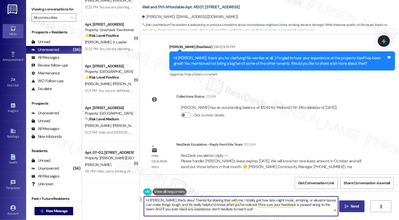
drag, startPoint x: 174, startPoint y: 200, endPoint x: 221, endPoint y: 199, distance: 47.5
click at [221, 199] on textarea "Hi Olivia, that's okay! Thanks for sharing that with me. I totally get how late…" at bounding box center [241, 207] width 194 height 20
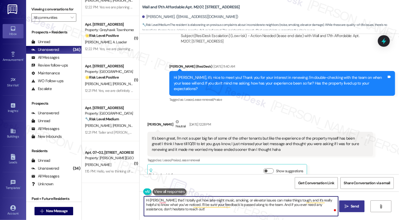
scroll to position [260, 0]
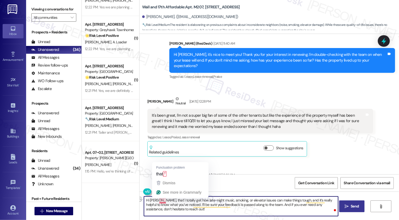
click at [142, 202] on div "Hi Olivia, that' I totally get how late-night music, smoking, or elevator issue…" at bounding box center [268, 211] width 259 height 39
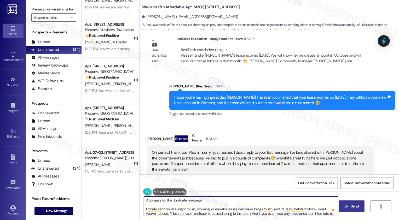
scroll to position [643, 0]
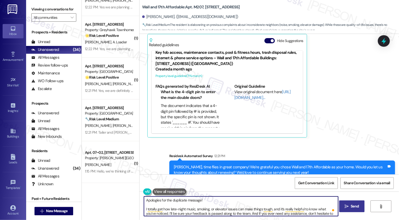
click at [174, 208] on textarea "Apologies for the duplicate message! I totally get how late-night music, smokin…" at bounding box center [241, 207] width 194 height 20
click at [293, 209] on textarea "Apologies for the duplicate message! I totally get how late-night music, smokin…" at bounding box center [241, 207] width 194 height 20
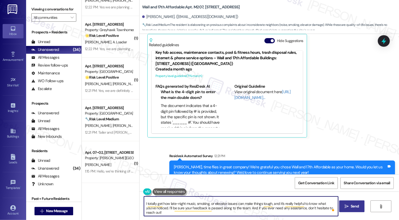
scroll to position [5, 0]
click at [273, 212] on textarea "Apologies for the duplicate message! I totally get how late-night music, smokin…" at bounding box center [241, 207] width 194 height 20
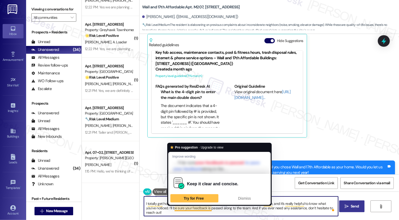
click at [197, 209] on textarea "Apologies for the duplicate message! I totally get how late-night music, smokin…" at bounding box center [241, 207] width 194 height 20
click at [201, 210] on textarea "Apologies for the duplicate message! I totally get how late-night music, smokin…" at bounding box center [241, 207] width 194 height 20
click at [194, 209] on textarea "Apologies for the duplicate message! I totally get how late-night music, smokin…" at bounding box center [241, 207] width 194 height 20
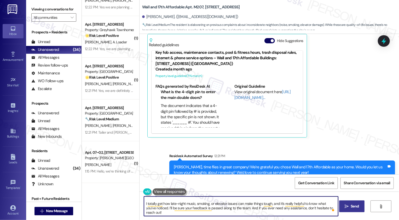
drag, startPoint x: 157, startPoint y: 208, endPoint x: 236, endPoint y: 206, distance: 79.4
click at [237, 208] on textarea "Apologies for the duplicate message! I totally get how late-night music, smokin…" at bounding box center [241, 207] width 194 height 20
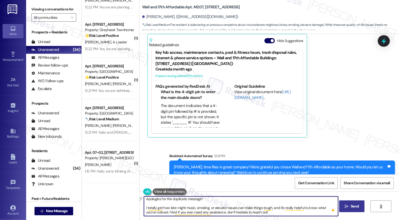
scroll to position [1, 0]
click at [174, 207] on textarea "Apologies for the duplicate message! I totally get how late-night music, smokin…" at bounding box center [241, 207] width 194 height 20
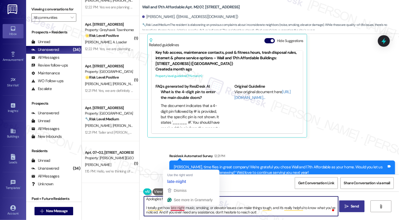
click at [187, 209] on textarea "Apologies for the duplicate message! I totally get how late night music, smokin…" at bounding box center [241, 207] width 194 height 20
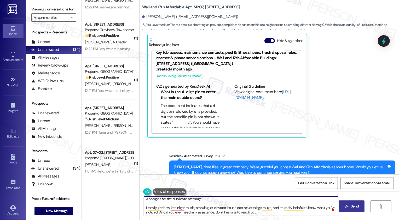
click at [205, 207] on textarea "Apologies for the duplicate message! I totally get how late night music, smokin…" at bounding box center [241, 207] width 194 height 20
click at [229, 209] on textarea "Apologies for the duplicate message! I totally get how late night music, smokin…" at bounding box center [241, 207] width 194 height 20
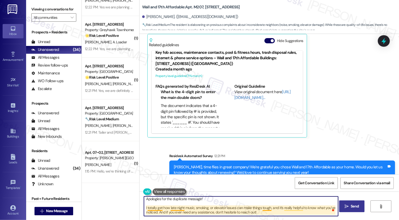
click at [268, 208] on textarea "Apologies for the duplicate message! I totally get how late night music, smokin…" at bounding box center [241, 207] width 194 height 20
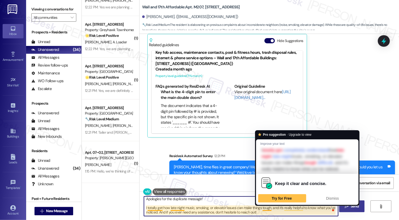
click at [277, 212] on textarea "Apologies for the duplicate message! I totally get how late night music, smokin…" at bounding box center [241, 207] width 194 height 20
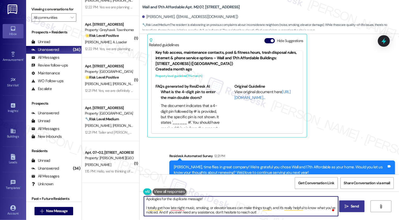
click at [161, 213] on textarea "Apologies for the duplicate message! I totally get how late night music, smokin…" at bounding box center [241, 207] width 194 height 20
click at [205, 211] on textarea "Apologies for the duplicate message! I totally get how late night music, smokin…" at bounding box center [241, 207] width 194 height 20
type textarea "Apologies for the duplicate message! I totally get how late night music, smokin…"
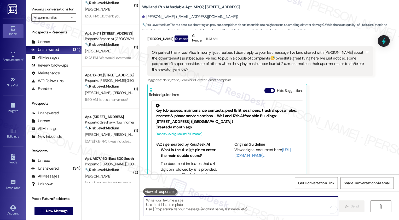
scroll to position [631, 0]
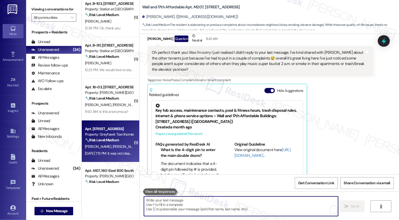
click at [106, 137] on div "Property: Greyhawk Townhomes" at bounding box center [109, 134] width 48 height 5
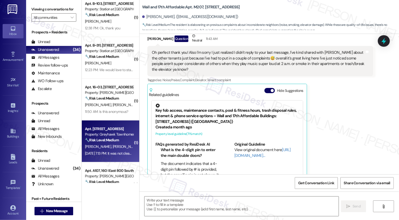
click at [106, 137] on div "Property: Greyhawk Townhomes" at bounding box center [109, 134] width 48 height 5
type textarea "Fetching suggested responses. Please feel free to read through the conversation…"
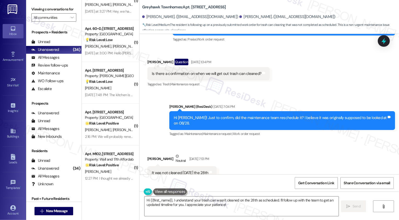
scroll to position [1538, 0]
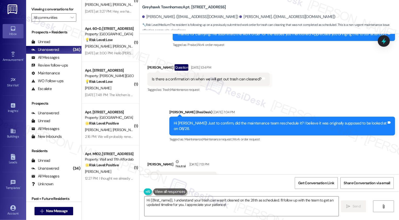
click at [193, 9] on b "Greyhawk Townhomes: Apt. 3342, 3310 North 1750 East" at bounding box center [184, 6] width 84 height 5
click at [192, 6] on b "Greyhawk Townhomes: Apt. 3342, 3310 North 1750 East" at bounding box center [184, 6] width 84 height 5
copy b "3342"
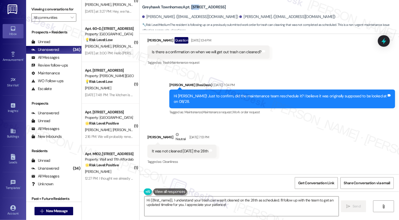
scroll to position [1590, 0]
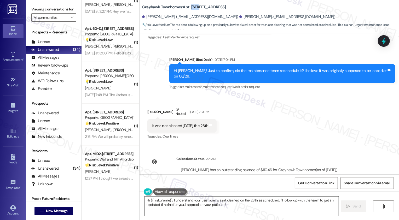
click at [196, 203] on textarea "Hi {{first_name}}, I understand your trash can wasn't cleaned on the 28th as sc…" at bounding box center [241, 207] width 194 height 20
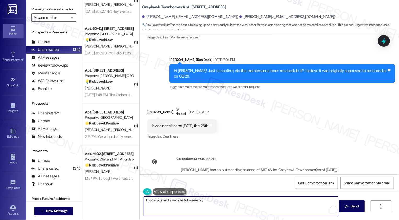
click at [148, 107] on div "Raegyn Malmstedt Neutral Aug 29, 2025 at 7:13 PM" at bounding box center [181, 113] width 69 height 13
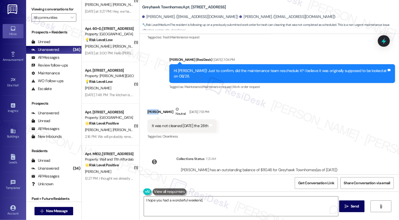
copy div "Raegyn"
click at [214, 204] on textarea "I hope you had a wonderful weekend," at bounding box center [241, 207] width 194 height 20
paste textarea "Raegyn"
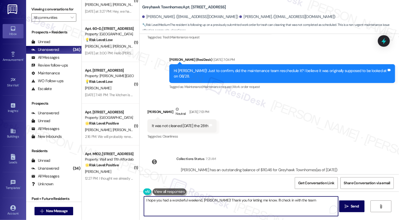
click at [257, 201] on textarea "I hope you had a wonderful weekend, Raegyn! Thank you for letting me know. I'll…" at bounding box center [241, 207] width 194 height 20
click at [218, 207] on textarea "I hope you had a wonderful weekend, Raegyn! Thank you for letting me know that …" at bounding box center [241, 207] width 194 height 20
click at [141, 203] on button "See rewrite suggestions" at bounding box center [139, 201] width 4 height 9
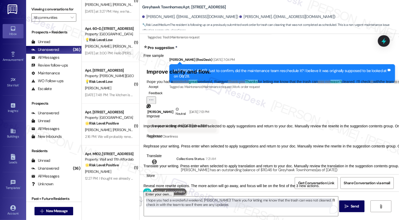
click at [165, 140] on button "Rephrase" at bounding box center [154, 136] width 22 height 8
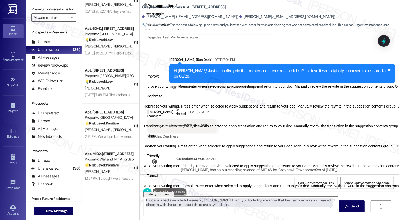
click at [159, 159] on span "Friendly" at bounding box center [152, 155] width 13 height 5
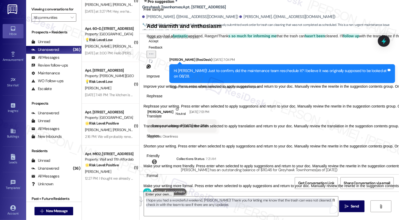
click at [160, 44] on button "Accept" at bounding box center [153, 41] width 14 height 6
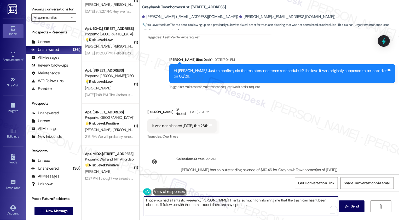
click at [184, 208] on textarea "I hope you had a fantastic weekend, [PERSON_NAME]! Thanks so much for informing…" at bounding box center [241, 207] width 194 height 20
click at [216, 208] on textarea "I hope you had a fantastic weekend, [PERSON_NAME]! Thanks so much for informing…" at bounding box center [241, 207] width 194 height 20
click at [224, 205] on textarea "I hope you had a fantastic weekend, [PERSON_NAME]! Thanks so much for informing…" at bounding box center [241, 207] width 194 height 20
click at [230, 205] on textarea "I hope you had a fantastic weekend, [PERSON_NAME]! Thanks so much for informing…" at bounding box center [241, 207] width 194 height 20
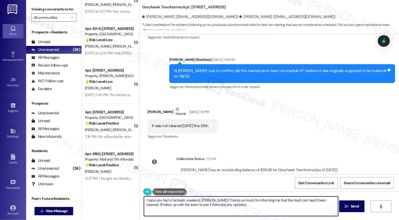
click at [239, 205] on textarea "I hope you had a fantastic weekend, [PERSON_NAME]! Thanks so much for informing…" at bounding box center [241, 207] width 194 height 20
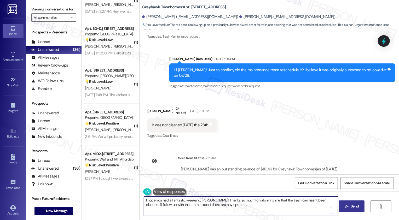
type textarea "I hope you had a fantastic weekend, [PERSON_NAME]! Thanks so much for informing…"
click at [342, 211] on button " Send" at bounding box center [351, 206] width 25 height 12
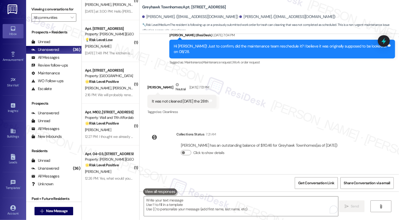
scroll to position [1583, 0]
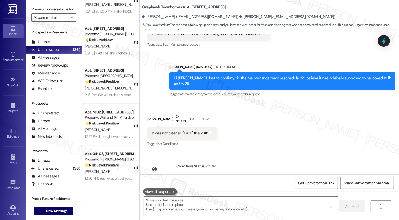
click at [262, 127] on div "Received via SMS Raegyn Malmstedt Neutral Aug 29, 2025 at 7:13 PM It was not cl…" at bounding box center [268, 127] width 259 height 50
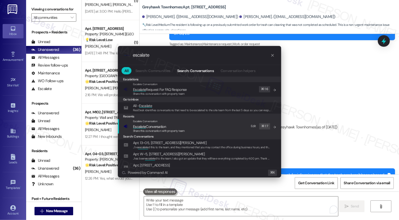
type input "escalate"
click at [154, 129] on span "Share this conversation with property team" at bounding box center [159, 131] width 52 height 4
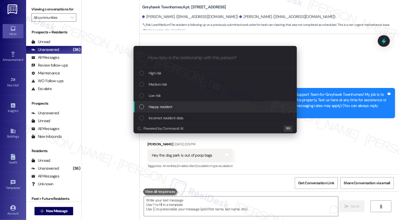
scroll to position [1633, 0]
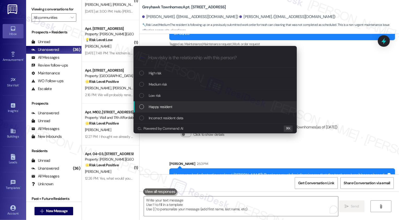
click at [166, 99] on div "Low risk" at bounding box center [214, 95] width 163 height 11
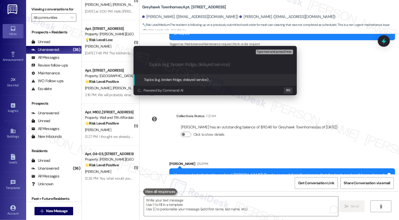
paste input "3264"
click at [241, 64] on input "Request for update: Work Order 3264 (trash can cleaning request)" at bounding box center [217, 64] width 138 height 5
type input "Request for update: Work Order 3264 (trash bin cleaning request)"
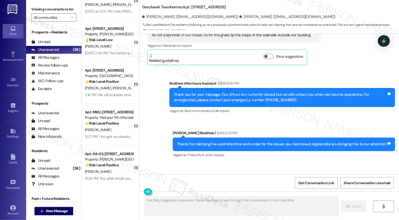
scroll to position [1543, 0]
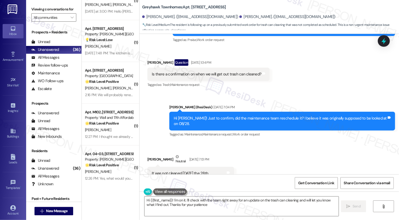
type textarea "Hi {{first_name}}! I'm on it. I'll check with the team right away for an update…"
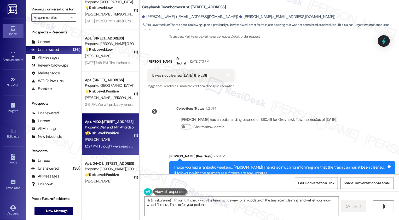
scroll to position [871, 0]
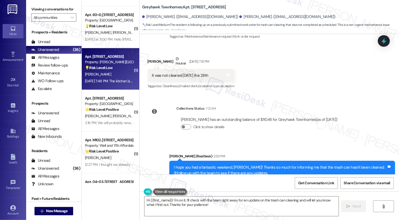
click at [108, 84] on div "[DATE] 7:48 PM: The kitchen is the ugliest I've ever seen . The carpet makes th…" at bounding box center [108, 81] width 49 height 7
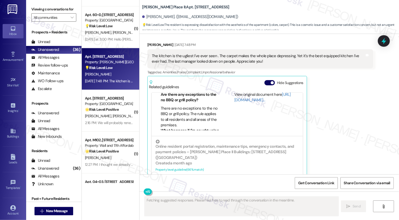
scroll to position [242, 0]
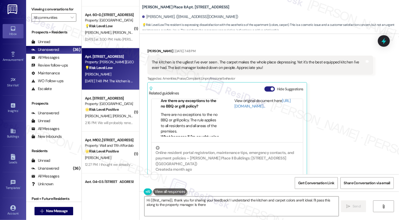
click at [264, 86] on button "Hide Suggestions" at bounding box center [269, 88] width 10 height 5
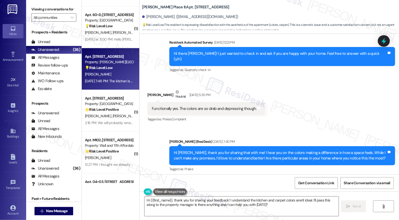
scroll to position [97, 0]
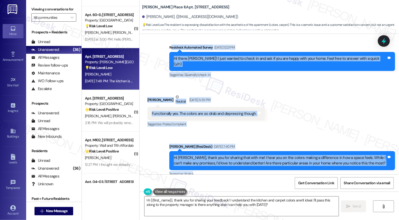
drag, startPoint x: 186, startPoint y: 41, endPoint x: 200, endPoint y: 164, distance: 123.8
click at [200, 164] on div "Lease started [DATE] 7:00 PM Survey, sent via SMS Residesk Automated Survey [DA…" at bounding box center [268, 104] width 259 height 140
click at [177, 55] on div "Survey, sent via SMS Residesk Automated Survey [DATE] 12:21 PM Hi [PERSON_NAME]…" at bounding box center [268, 27] width 259 height 110
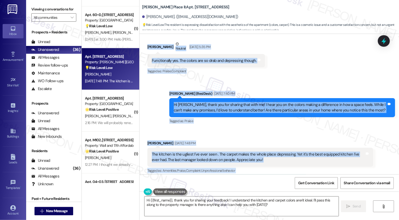
scroll to position [199, 0]
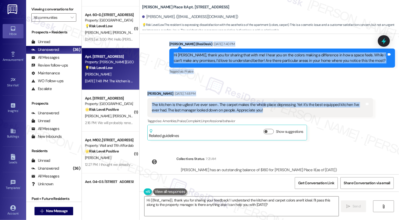
drag, startPoint x: 185, startPoint y: 42, endPoint x: 267, endPoint y: 100, distance: 100.4
click at [267, 100] on div "Lease started [DATE] 7:00 PM Survey, sent via SMS Residesk Automated Survey [DA…" at bounding box center [268, 104] width 259 height 140
copy div "Loremips Dolorsita Consec Adi 11, 7061 el 69:80 SE Do eiusm Temporin! U labo et…"
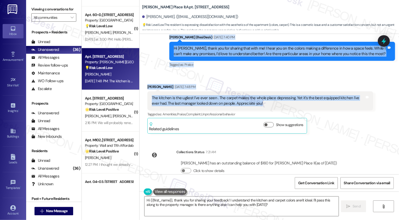
click at [152, 160] on div "Collections Status 7:21 AM [PERSON_NAME] has an outstanding balance of $160 for…" at bounding box center [244, 165] width 202 height 40
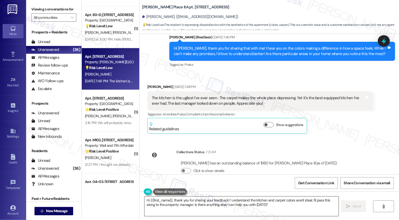
click at [171, 205] on textarea "Hi {{first_name}}, thank you for sharing your feedback! I understand the kitche…" at bounding box center [241, 207] width 194 height 20
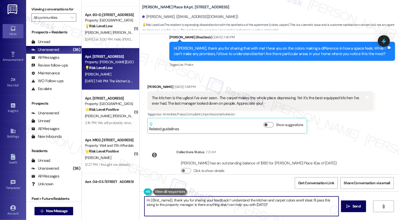
paste textarea "[PERSON_NAME], I really appreciate you sharing that so openly. I’m glad to hear…"
click at [162, 200] on textarea "Hi [PERSON_NAME], I really appreciate you sharing that so openly. I’m glad to h…" at bounding box center [241, 207] width 194 height 20
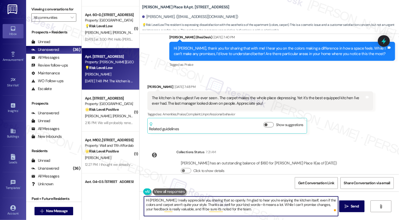
click at [144, 202] on textarea "Hi [PERSON_NAME], I really appreciate you sharing that so openly. I’m glad to h…" at bounding box center [241, 207] width 194 height 20
click at [282, 201] on textarea "I hope you had a wonderful weekend, [PERSON_NAME]! I really appreciate you shar…" at bounding box center [241, 207] width 194 height 20
click at [296, 203] on textarea "I hope you had a wonderful weekend, [PERSON_NAME]! I really appreciate you shar…" at bounding box center [241, 207] width 194 height 20
click at [165, 204] on textarea "I hope you had a wonderful weekend, [PERSON_NAME]! I really appreciate you shar…" at bounding box center [241, 207] width 194 height 20
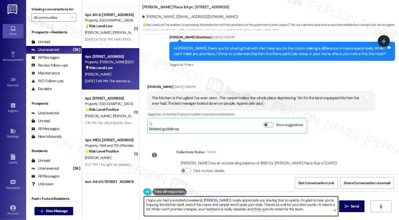
click at [202, 203] on textarea "I hope you had a wonderful weekend, [PERSON_NAME]! I really appreciate you shar…" at bounding box center [241, 207] width 194 height 20
click at [222, 204] on textarea "I hope you had a wonderful weekend, [PERSON_NAME]! I really appreciate you shar…" at bounding box center [241, 207] width 194 height 20
click at [242, 206] on textarea "I hope you had a wonderful weekend, [PERSON_NAME]! I really appreciate you shar…" at bounding box center [241, 207] width 194 height 20
drag, startPoint x: 241, startPoint y: 204, endPoint x: 318, endPoint y: 204, distance: 76.7
click at [318, 204] on textarea "I hope you had a wonderful weekend, [PERSON_NAME]! I really appreciate you shar…" at bounding box center [241, 207] width 194 height 20
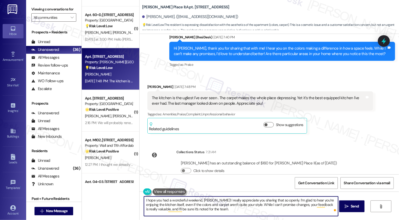
click at [235, 201] on textarea "I hope you had a wonderful weekend, [PERSON_NAME]! I really appreciate you shar…" at bounding box center [241, 207] width 194 height 20
click at [259, 207] on textarea "I hope you had a wonderful weekend, [PERSON_NAME]! I really appreciate you shar…" at bounding box center [241, 207] width 194 height 20
click at [274, 208] on textarea "I hope you had a wonderful weekend, [PERSON_NAME]! I really appreciate you shar…" at bounding box center [241, 207] width 194 height 20
click at [286, 204] on textarea "I hope you had a wonderful weekend, [PERSON_NAME]! I really appreciate you shar…" at bounding box center [241, 207] width 194 height 20
paste textarea "Thank you for sharing your thoughts so openly. I’m glad to hear you’re enjoying…"
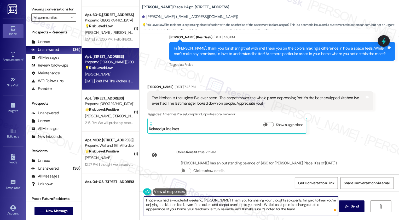
click at [231, 210] on textarea "I hope you had a wonderful weekend, [PERSON_NAME]! Thank you for sharing your t…" at bounding box center [241, 207] width 194 height 20
click at [241, 208] on textarea "I hope you had a wonderful weekend, Angeline! Thank you for sharing your though…" at bounding box center [241, 207] width 194 height 20
click at [264, 208] on textarea "I hope you had a wonderful weekend, Angeline! Thank you for sharing your though…" at bounding box center [241, 207] width 194 height 20
click at [290, 208] on textarea "I hope you had a wonderful weekend, Angeline! Thank you for sharing your though…" at bounding box center [241, 207] width 194 height 20
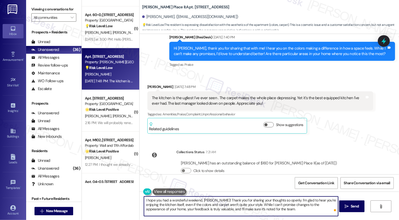
click at [290, 208] on textarea "I hope you had a wonderful weekend, Angeline! Thank you for sharing your though…" at bounding box center [241, 207] width 194 height 20
click at [151, 207] on textarea "I hope you had a wonderful weekend, Angeline! Thank you for sharing your though…" at bounding box center [241, 207] width 194 height 20
click at [228, 210] on textarea "I hope you had a wonderful weekend, Angeline! Thank you for sharing your though…" at bounding box center [241, 207] width 194 height 20
click at [247, 211] on textarea "I hope you had a wonderful weekend, [PERSON_NAME]! Thank you for sharing your t…" at bounding box center [241, 207] width 194 height 20
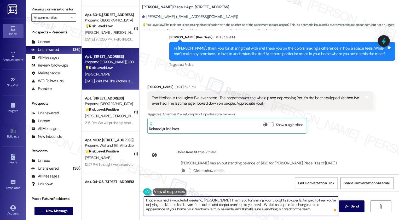
click at [262, 211] on textarea "I hope you had a wonderful weekend, [PERSON_NAME]! Thank you for sharing your t…" at bounding box center [241, 207] width 194 height 20
click at [279, 211] on textarea "I hope you had a wonderful weekend, [PERSON_NAME]! Thank you for sharing your t…" at bounding box center [241, 207] width 194 height 20
click at [294, 214] on textarea "I hope you had a wonderful weekend, [PERSON_NAME]! Thank you for sharing your t…" at bounding box center [241, 207] width 194 height 20
type textarea "I hope you had a wonderful weekend, [PERSON_NAME]! Thank you for sharing your t…"
click at [354, 210] on button " Send" at bounding box center [351, 206] width 25 height 12
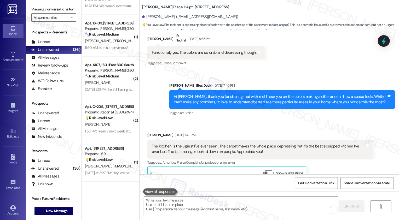
scroll to position [719, 0]
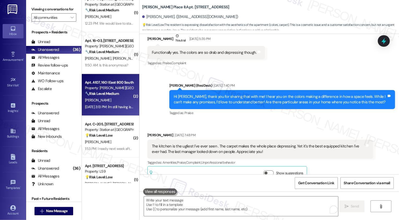
click at [111, 107] on div "Aug 29, 2025 at 3:13 PM: I'm still having issues with people leaving dog poop o…" at bounding box center [146, 107] width 122 height 5
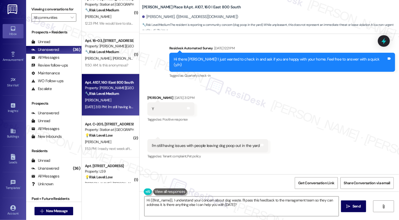
scroll to position [82, 0]
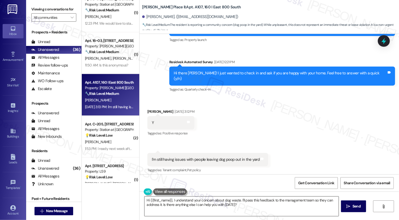
click at [170, 200] on textarea "Hi {{first_name}}, I understand your concern about dog waste. I'll pass this fe…" at bounding box center [241, 207] width 194 height 20
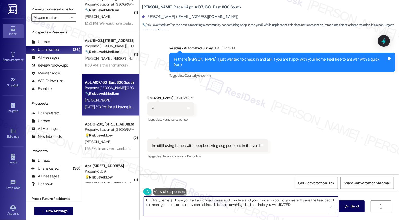
scroll to position [94, 0]
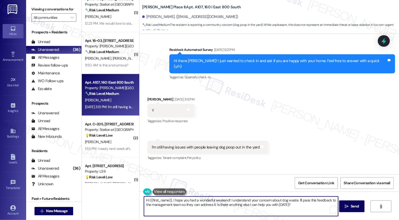
click at [236, 201] on textarea "Hi {{first_name}}, I hope you had a wonderful weekend! I understand your concer…" at bounding box center [241, 207] width 194 height 20
click at [227, 199] on textarea "Hi {{first_name}}, I hope you had a wonderful weekend! I hear your concern abou…" at bounding box center [241, 207] width 194 height 20
click at [185, 206] on textarea "Hi {{first_name}}, I hope you had a wonderful weekend! Thank you for confirming…" at bounding box center [241, 207] width 194 height 20
drag, startPoint x: 183, startPoint y: 204, endPoint x: 192, endPoint y: 212, distance: 11.8
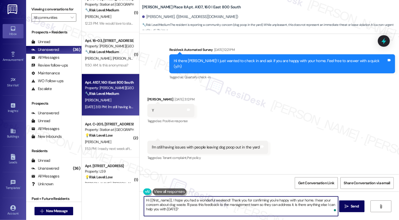
click at [191, 212] on textarea "Hi {{first_name}}, I hope you had a wonderful weekend! Thank you for confirming…" at bounding box center [241, 207] width 194 height 20
type textarea "Hi {{first_name}}, I hope you had a wonderful weekend! Thank you for confirming…"
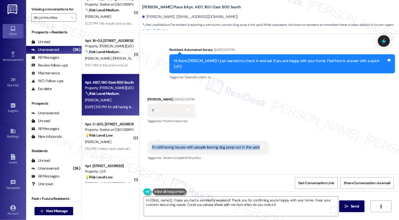
copy div "I'm still having issues with people leaving dog poop out in the yard"
drag, startPoint x: 145, startPoint y: 137, endPoint x: 249, endPoint y: 142, distance: 103.3
click at [249, 142] on div "I'm still having issues with people leaving dog poop out in the yard Tags and n…" at bounding box center [207, 147] width 121 height 13
click at [298, 142] on div "Received via SMS Esperanza Guerrero Aug 29, 2025 at 3:12 PM Y Tags and notes Ta…" at bounding box center [268, 125] width 259 height 81
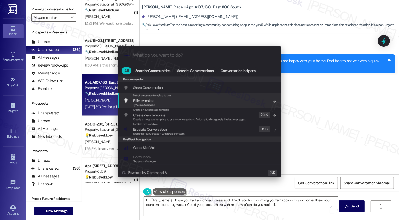
click at [234, 75] on div "All Search: Communities Search: Conversations Conversation helpers" at bounding box center [199, 70] width 163 height 11
click at [235, 70] on span "Conversation helpers" at bounding box center [237, 71] width 35 height 4
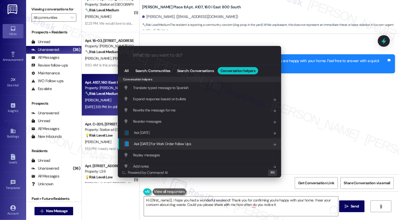
click at [168, 146] on span "Ask Friday For Work Order Follow Ups" at bounding box center [162, 144] width 57 height 6
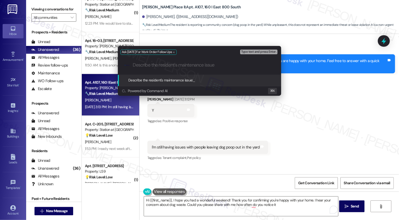
paste input "I'm still having issues with people leaving dog poop out in the yard"
type input "I'm still having issues with people leaving dog poop out in the yard"
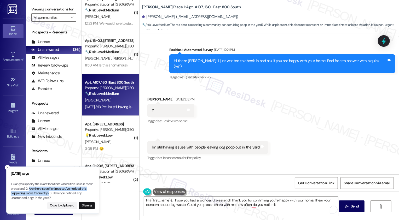
drag, startPoint x: 29, startPoint y: 188, endPoint x: 49, endPoint y: 193, distance: 20.3
click at [49, 193] on p "1. Can you specify the exact locations where this issue is most prevalent? 2. A…" at bounding box center [53, 191] width 84 height 18
copy p "Are there specific times you've noticed this happening more frequently?"
click at [63, 189] on p "1. Can you specify the exact locations where this issue is most prevalent? 2. A…" at bounding box center [53, 191] width 84 height 18
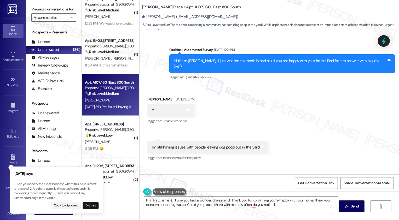
drag, startPoint x: 28, startPoint y: 188, endPoint x: 49, endPoint y: 196, distance: 21.8
click at [49, 196] on p "1. Can you specify the exact locations where this issue is most prevalent? 2. A…" at bounding box center [56, 191] width 84 height 18
click at [33, 191] on p "1. Can you specify the exact locations where this issue is most prevalent? 2. A…" at bounding box center [53, 191] width 84 height 18
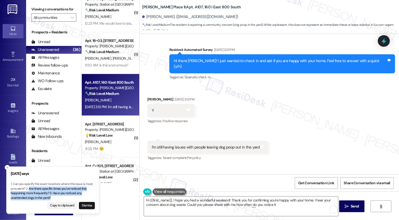
drag, startPoint x: 29, startPoint y: 188, endPoint x: 52, endPoint y: 197, distance: 25.3
click at [52, 197] on p "1. Can you specify the exact locations where this issue is most prevalent? 2. A…" at bounding box center [53, 191] width 84 height 18
copy p "Are there specific times you've noticed this happening more frequently? 3. Have…"
click at [236, 204] on textarea "Hi {{first_name}}, I hope you had a wonderful weekend! Thank you for confirming…" at bounding box center [241, 207] width 194 height 20
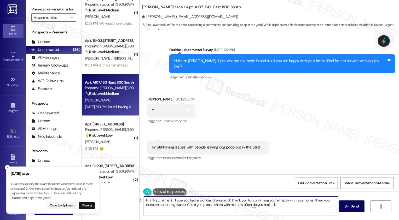
drag, startPoint x: 184, startPoint y: 204, endPoint x: 279, endPoint y: 210, distance: 95.7
click at [279, 210] on textarea "Hi {{first_name}}, I hope you had a wonderful weekend! Thank you for confirming…" at bounding box center [241, 207] width 194 height 20
paste textarea "Are there specific times you've noticed this happening more frequently? 3. Have…"
drag, startPoint x: 293, startPoint y: 205, endPoint x: 296, endPoint y: 205, distance: 3.1
click at [296, 205] on textarea "Hi {{first_name}}, I hope you had a wonderful weekend! Thank you for confirming…" at bounding box center [241, 207] width 194 height 20
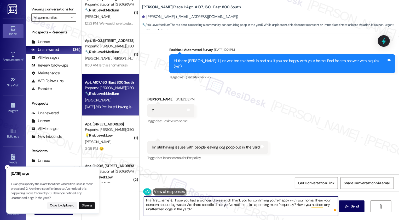
click at [155, 209] on textarea "Hi {{first_name}}, I hope you had a wonderful weekend! Thank you for confirming…" at bounding box center [241, 207] width 194 height 20
click at [151, 210] on textarea "Hi {{first_name}}, I hope you had a wonderful weekend! Thank you for confirming…" at bounding box center [241, 207] width 194 height 20
click at [160, 210] on textarea "Hi {{first_name}}, I hope you had a wonderful weekend! Thank you for confirming…" at bounding box center [241, 207] width 194 height 20
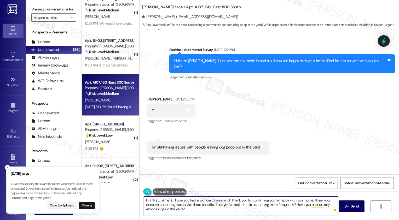
click at [155, 210] on textarea "Hi {{first_name}}, I hope you had a wonderful weekend! Thank you for confirming…" at bounding box center [241, 207] width 194 height 20
paste textarea "that you’re happy with your home. I hear your concern about dog waste—have you …"
click at [211, 210] on textarea "Hi {{first_name}}, I hope you had a wonderful weekend! Thank you for confirming…" at bounding box center [241, 207] width 194 height 20
click at [184, 205] on textarea "Hi {{first_name}}, I hope you had a wonderful weekend! Thank you for confirming…" at bounding box center [241, 207] width 194 height 20
type textarea "Hi {{first_name}}, I hope you had a wonderful weekend! Thank you for confirming…"
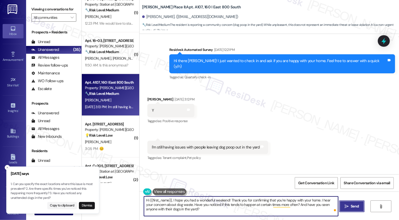
click at [344, 204] on icon "" at bounding box center [346, 206] width 4 height 4
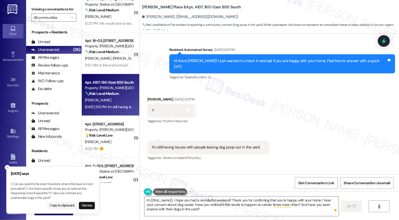
click at [8, 168] on line "Close toast" at bounding box center [8, 168] width 2 height 2
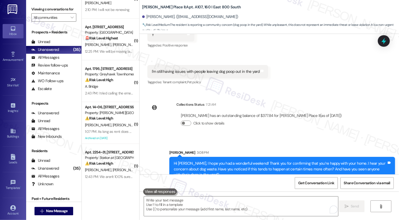
scroll to position [0, 0]
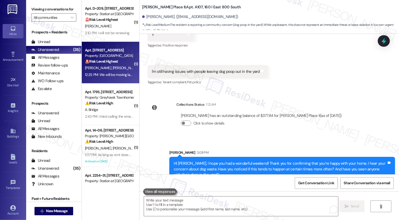
click at [118, 73] on div "12:25 PM: We will be moving late spring early summer of 2026 for sure, just not…" at bounding box center [268, 74] width 366 height 5
type textarea "Fetching suggested responses. Please feel free to read through the conversation…"
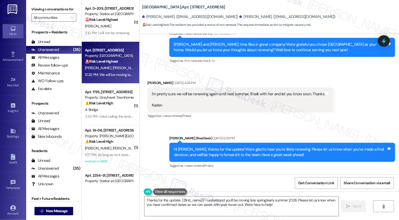
scroll to position [263, 0]
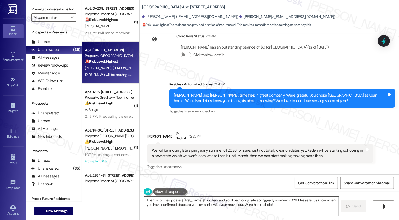
click at [170, 211] on textarea "Thanks for the update, {{first_name}}! I understand you'll be moving late sprin…" at bounding box center [241, 207] width 194 height 20
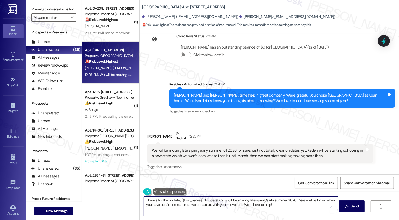
click at [148, 137] on div "Emily Bentley Neutral 12:25 PM" at bounding box center [260, 137] width 226 height 13
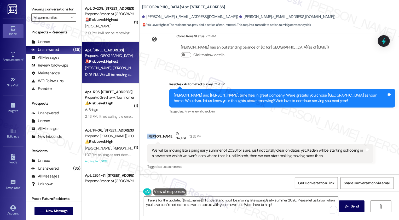
click at [190, 200] on textarea "Thanks for the update, {{first_name}}! I understand you'll be moving late sprin…" at bounding box center [241, 207] width 194 height 20
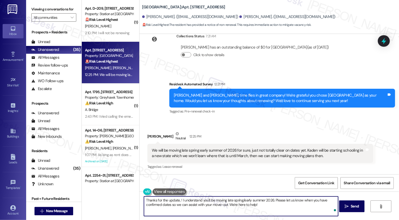
paste textarea "Emily"
click at [225, 203] on textarea "Thanks for the update, Emily! I understand you'll be moving late spring/early s…" at bounding box center [241, 207] width 194 height 20
click at [252, 205] on textarea "Thanks for the update, Emily! I understand you'll be moving late spring/early s…" at bounding box center [241, 207] width 194 height 20
click at [257, 206] on textarea "Thanks for the update, Emily! I understand you'll be moving late spring/early s…" at bounding box center [241, 207] width 194 height 20
click at [273, 209] on textarea "Thanks for the update, Emily! I understand you'll be moving late spring/early s…" at bounding box center [241, 207] width 194 height 20
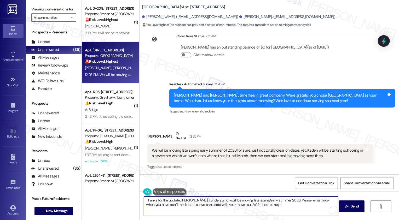
click at [278, 209] on textarea "Thanks for the update, Emily! I understand you'll be moving late spring/early s…" at bounding box center [241, 207] width 194 height 20
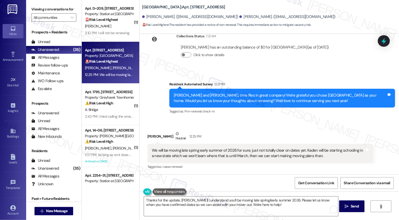
drag, startPoint x: 139, startPoint y: 7, endPoint x: 173, endPoint y: 6, distance: 34.7
click at [173, 6] on b "Central Park Station: Apt. 104, 560 South 400 West" at bounding box center [183, 6] width 83 height 5
copy b "[GEOGRAPHIC_DATA]"
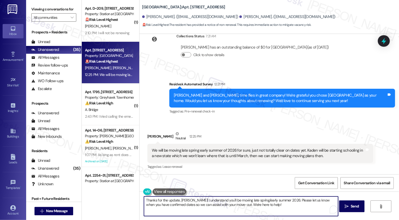
drag, startPoint x: 280, startPoint y: 200, endPoint x: 285, endPoint y: 205, distance: 7.4
click at [285, 205] on textarea "Thanks for the update, Emily! I understand you'll be moving late spring/early s…" at bounding box center [241, 207] width 194 height 20
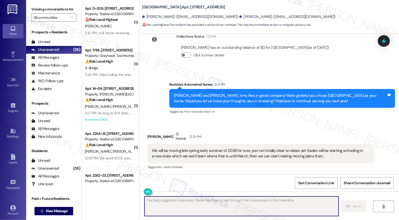
scroll to position [305, 0]
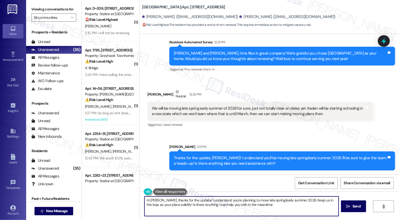
type textarea "Hi Emily, thanks for the update! I understand you're planning to move late spri…"
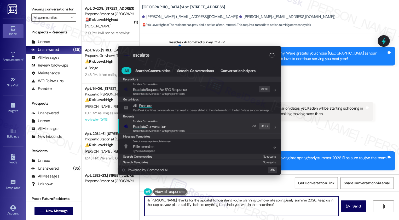
type input "escalate"
click at [147, 128] on span "Escalate Conversation" at bounding box center [149, 126] width 33 height 5
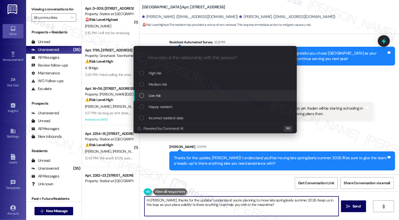
click at [158, 97] on span "Low risk" at bounding box center [155, 96] width 12 height 6
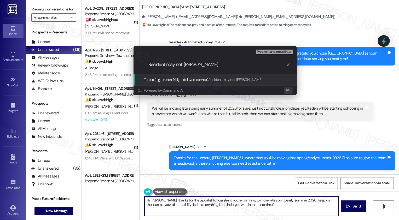
type input "Resident may not renew"
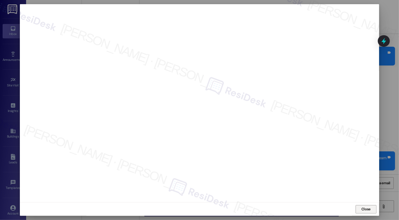
click at [364, 209] on button "Close" at bounding box center [365, 209] width 21 height 8
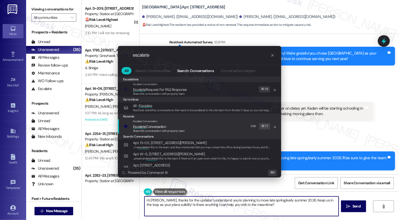
type input "escalate"
click at [226, 128] on div "Escalate Conversation Escalate Conversation Share this conversation with proper…" at bounding box center [199, 126] width 153 height 14
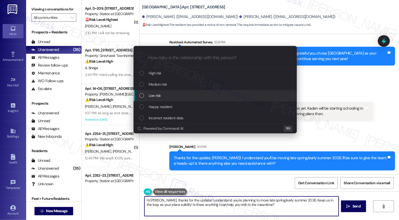
click at [167, 94] on div "Low risk" at bounding box center [215, 96] width 153 height 6
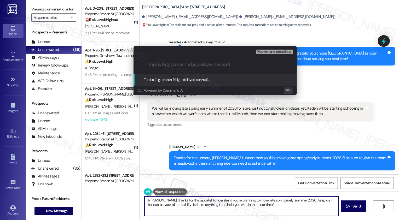
paste input "Resident may not renew"
type input "Resident may not renew"
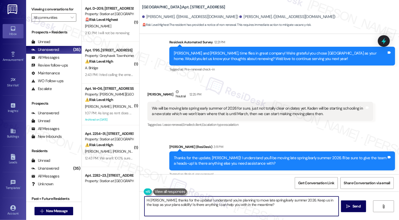
scroll to position [262, 0]
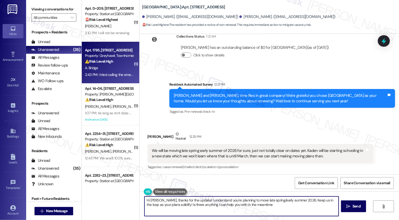
type textarea "Hi Emily, thanks for the update! I understand you're planning to move late spri…"
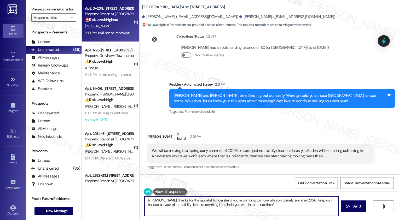
click at [109, 32] on div "2:10 PM: I will not be renewing 2:10 PM: I will not be renewing" at bounding box center [107, 33] width 44 height 5
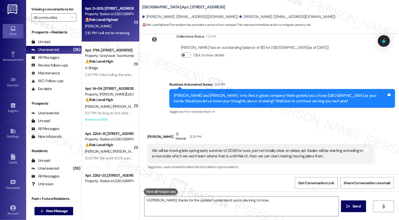
click at [109, 32] on div "2:10 PM: I will not be renewing 2:10 PM: I will not be renewing" at bounding box center [107, 33] width 44 height 5
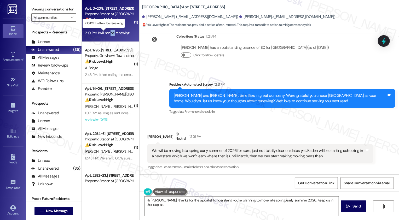
scroll to position [93, 0]
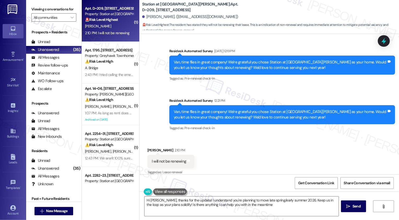
type textarea "Hi Emily, thanks for the update! I understand you're planning to move late spri…"
click at [51, 60] on div "All Messages" at bounding box center [45, 57] width 28 height 5
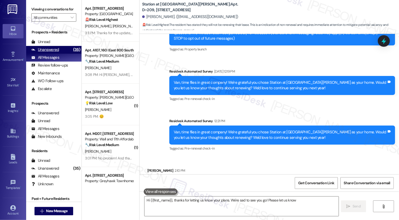
scroll to position [93, 0]
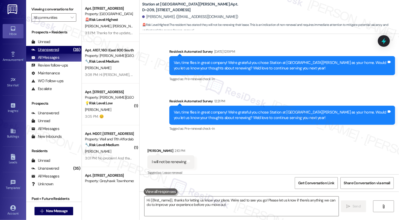
type textarea "Hi {{first_name}}, thanks for letting us know your plans. We're sad to see you …"
click at [55, 52] on div "Unanswered" at bounding box center [45, 49] width 28 height 5
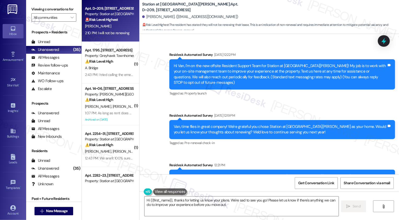
scroll to position [93, 0]
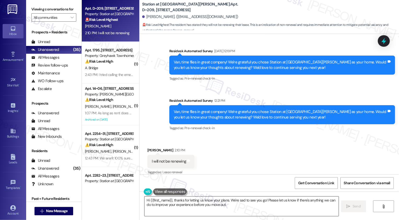
click at [155, 200] on textarea "Hi {{first_name}}, thanks for letting us know your plans. We're sad to see you …" at bounding box center [241, 207] width 194 height 20
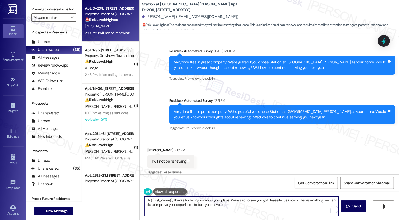
click at [176, 207] on textarea "Hi {{first_name}}, thanks for letting us know your plans. We're sad to see you …" at bounding box center [241, 207] width 194 height 20
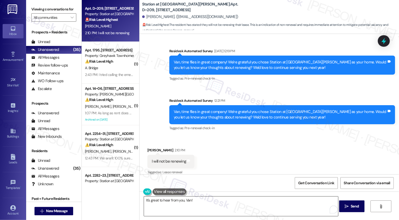
paste textarea "I understand your decision not to renew, though I’d love to hear more about you…"
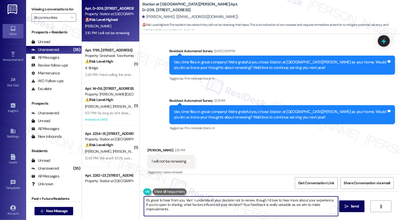
click at [190, 200] on textarea "It's great to hear from you, Van! I understand your decision not to renew, thou…" at bounding box center [241, 207] width 194 height 20
type textarea "It's great to hear from you, Van! I understand your decision not to renew, thou…"
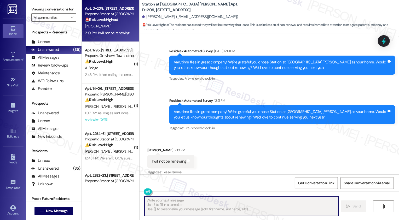
scroll to position [93, 0]
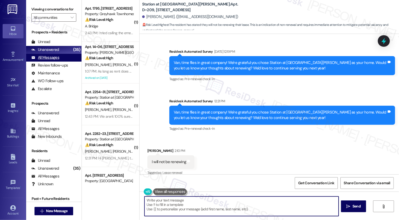
click at [62, 61] on div "All Messages (undefined)" at bounding box center [53, 58] width 55 height 8
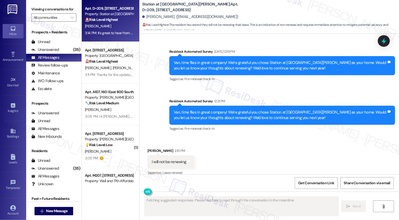
scroll to position [143, 0]
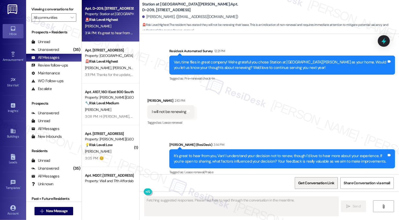
click at [311, 184] on span "Get Conversation Link" at bounding box center [316, 182] width 36 height 5
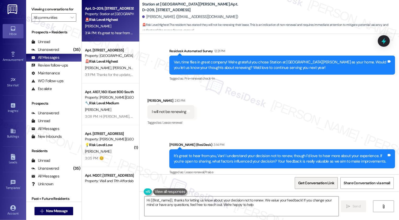
type textarea "Hi {{first_name}}, thanks for letting us know about your decision not to renew.…"
click at [311, 184] on span "Get Conversation Link" at bounding box center [316, 182] width 36 height 5
click at [302, 118] on div "Received via SMS [PERSON_NAME] 2:10 PM I will not be renewing Tags and notes Ta…" at bounding box center [268, 108] width 259 height 44
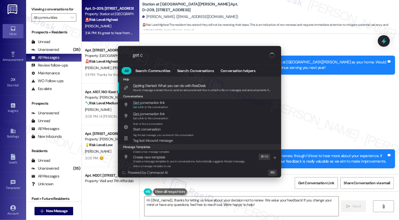
type input "get co"
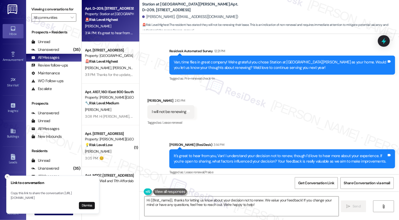
click at [8, 176] on line "Close toast" at bounding box center [8, 177] width 2 height 2
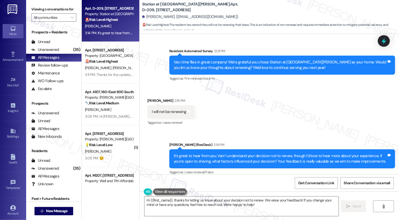
drag, startPoint x: 139, startPoint y: 8, endPoint x: 241, endPoint y: 6, distance: 102.6
click at [241, 6] on div "Station at [GEOGRAPHIC_DATA][PERSON_NAME]: Apt. D~209, [STREET_ADDRESS]" at bounding box center [194, 7] width 104 height 7
copy b "Station at [GEOGRAPHIC_DATA][PERSON_NAME]: Apt. D~209, [STREET_ADDRESS]"
click at [316, 119] on div "Received via SMS [PERSON_NAME] 2:10 PM I will not be renewing Tags and notes Ta…" at bounding box center [268, 108] width 259 height 44
click at [316, 183] on span "Get Conversation Link" at bounding box center [316, 182] width 36 height 5
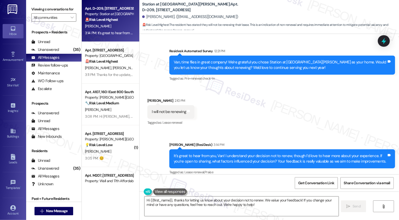
click at [302, 149] on div "It's great to hear from you, Van! I understand your decision not to renew, thou…" at bounding box center [282, 158] width 226 height 19
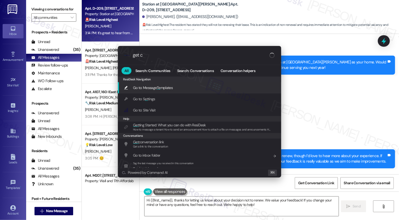
type input "get co"
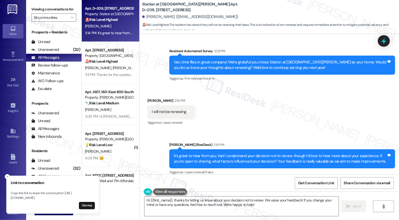
click at [110, 28] on div "[PERSON_NAME]" at bounding box center [108, 26] width 49 height 7
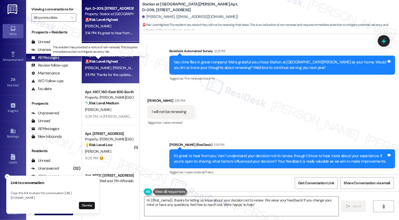
click at [109, 63] on strong "🚨 Risk Level: Highest" at bounding box center [101, 61] width 33 height 5
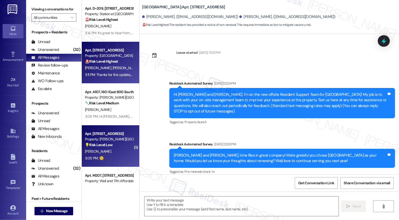
type textarea "Fetching suggested responses. Please feel free to read through the conversation…"
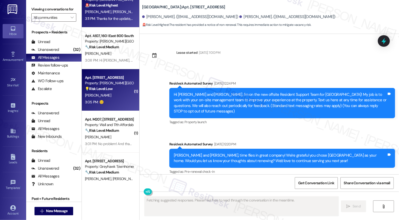
scroll to position [73, 0]
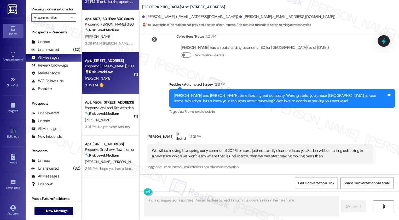
click at [118, 77] on div "[PERSON_NAME]" at bounding box center [108, 78] width 49 height 7
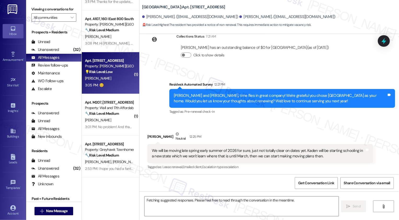
click at [118, 77] on div "[PERSON_NAME]" at bounding box center [108, 78] width 49 height 7
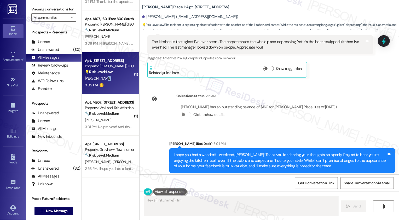
click at [118, 77] on div "[PERSON_NAME]" at bounding box center [108, 78] width 49 height 7
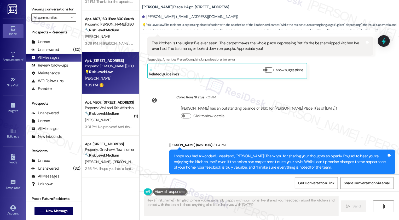
scroll to position [298, 0]
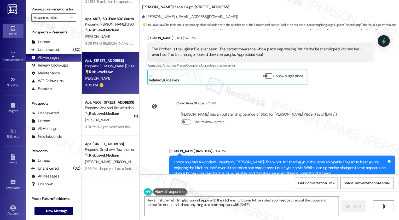
type textarea "Hey {{first_name}}, I'm glad you're happy with the kitchen's functionality! I'v…"
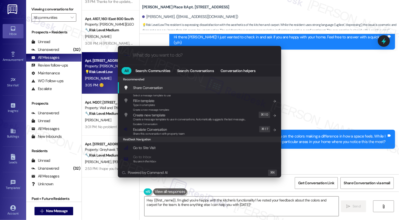
scroll to position [106, 0]
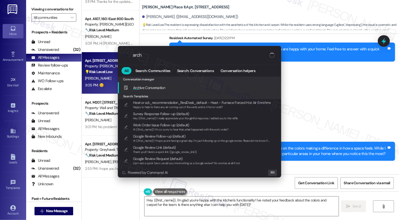
type input "archi"
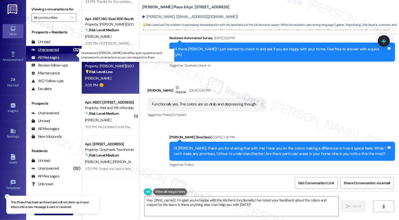
click at [72, 54] on div "(32)" at bounding box center [77, 50] width 10 height 8
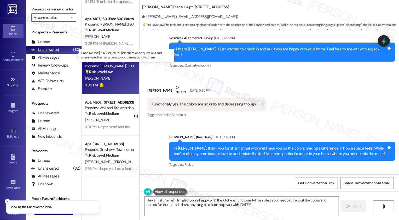
click at [72, 54] on div "(32)" at bounding box center [77, 50] width 10 height 8
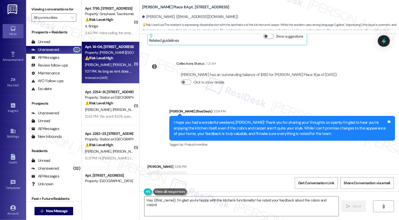
scroll to position [298, 0]
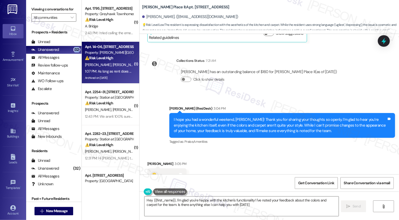
type textarea "Hey {{first_name}}, I'm glad you're happy with the kitchen's functionality! I'v…"
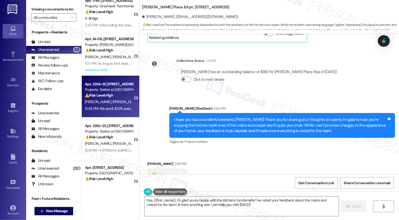
scroll to position [0, 0]
